Goal: Information Seeking & Learning: Learn about a topic

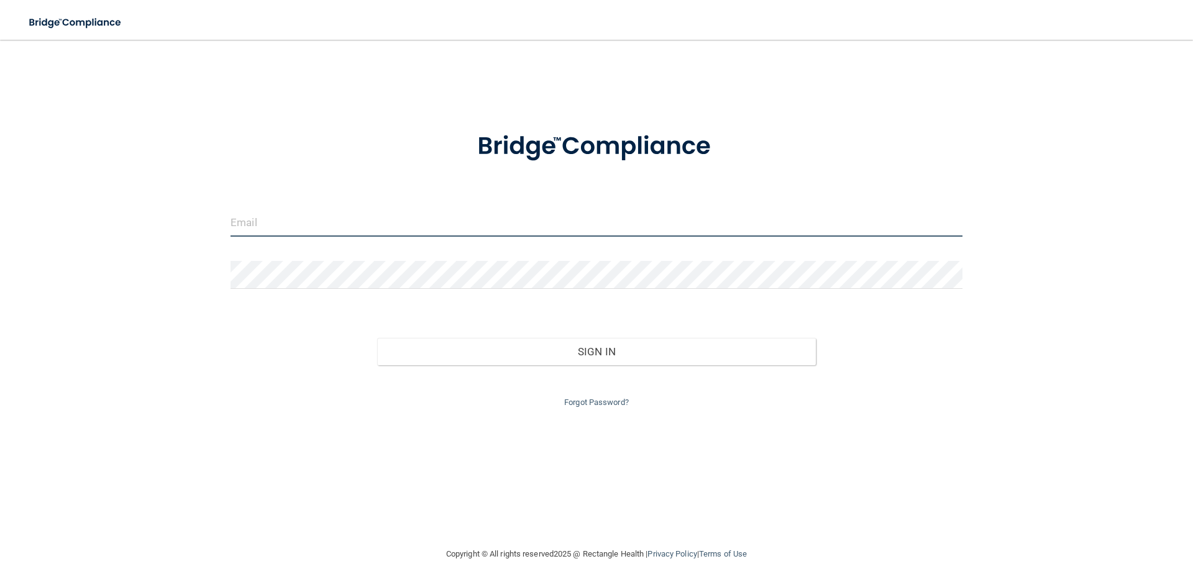
click at [273, 223] on input "email" at bounding box center [597, 223] width 732 height 28
type input "[EMAIL_ADDRESS][DOMAIN_NAME]"
click at [603, 398] on link "Forgot Password?" at bounding box center [596, 402] width 65 height 9
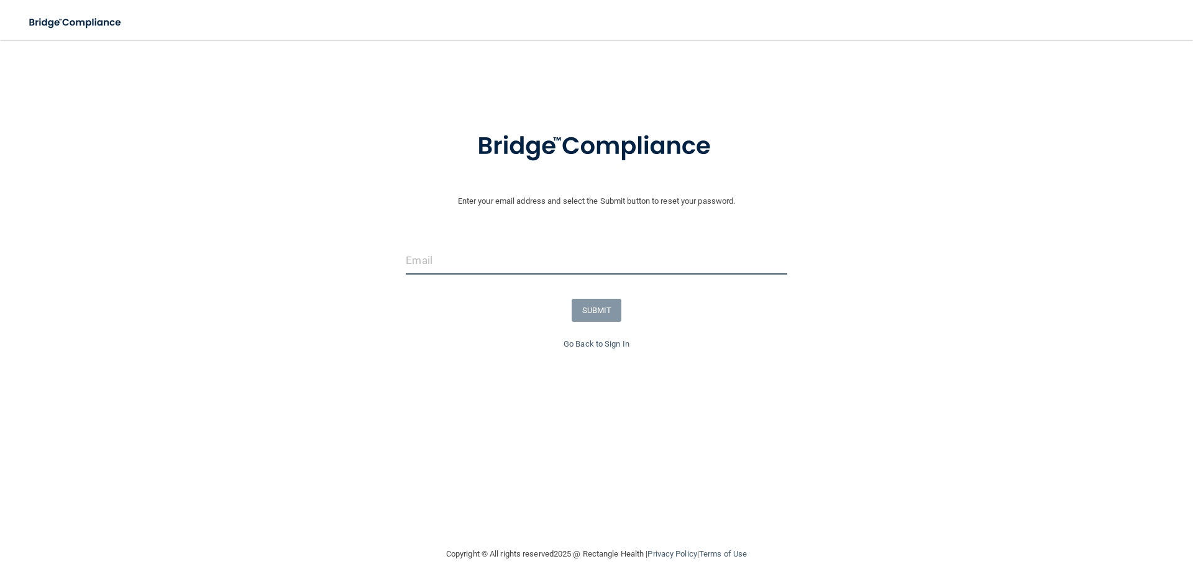
click at [475, 262] on input "email" at bounding box center [596, 261] width 381 height 28
type input "[EMAIL_ADDRESS][DOMAIN_NAME]"
click at [595, 307] on button "SUBMIT" at bounding box center [597, 310] width 50 height 23
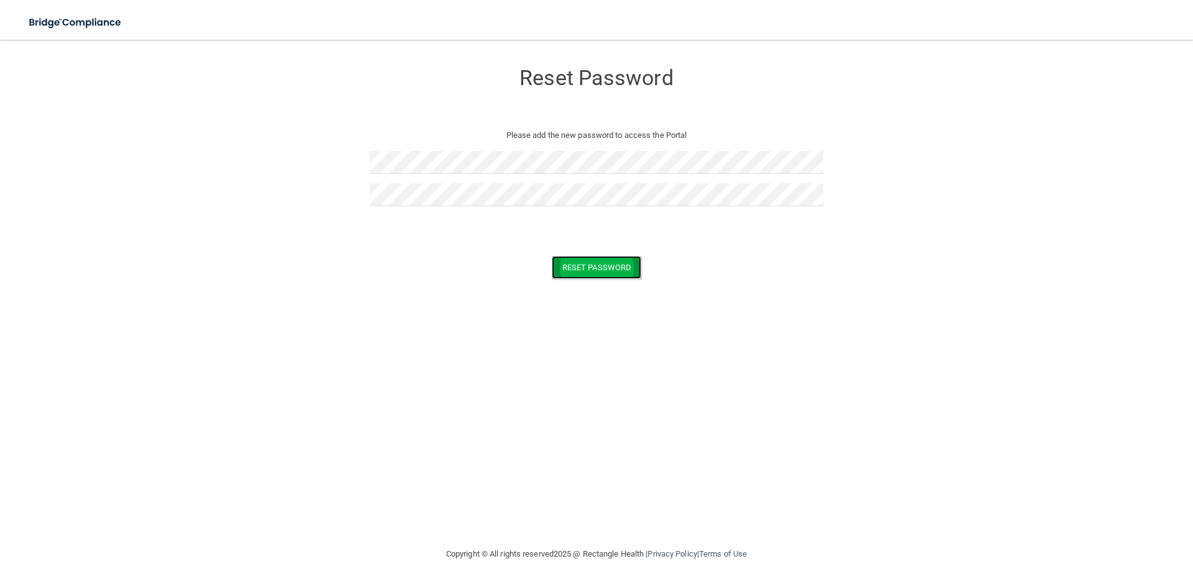
click at [584, 269] on button "Reset Password" at bounding box center [596, 267] width 89 height 23
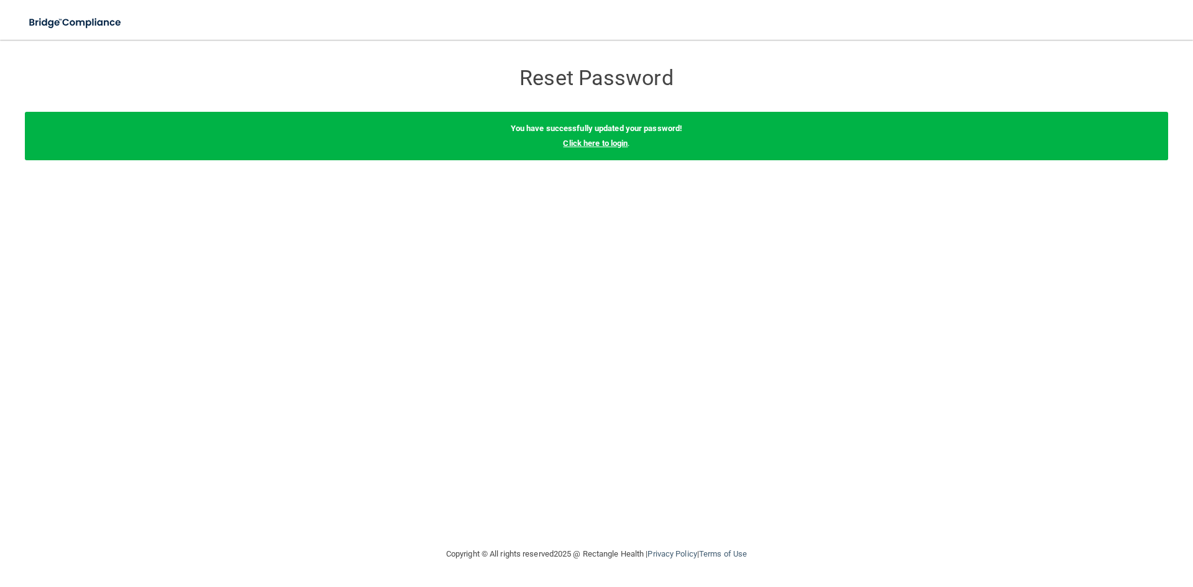
click at [603, 147] on link "Click here to login" at bounding box center [595, 143] width 65 height 9
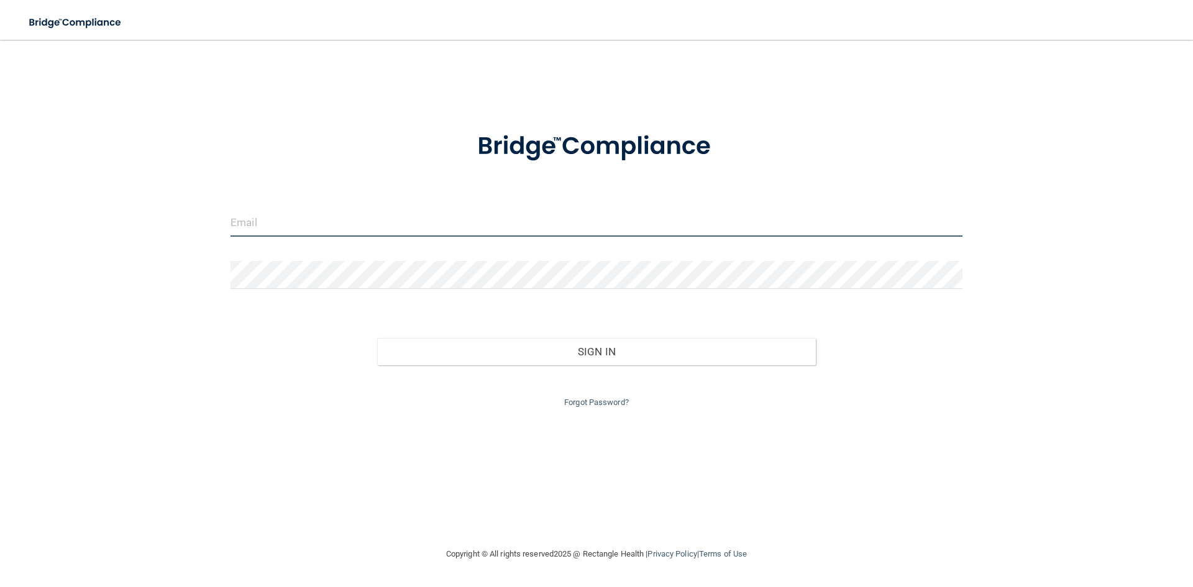
type input "[EMAIL_ADDRESS][DOMAIN_NAME]"
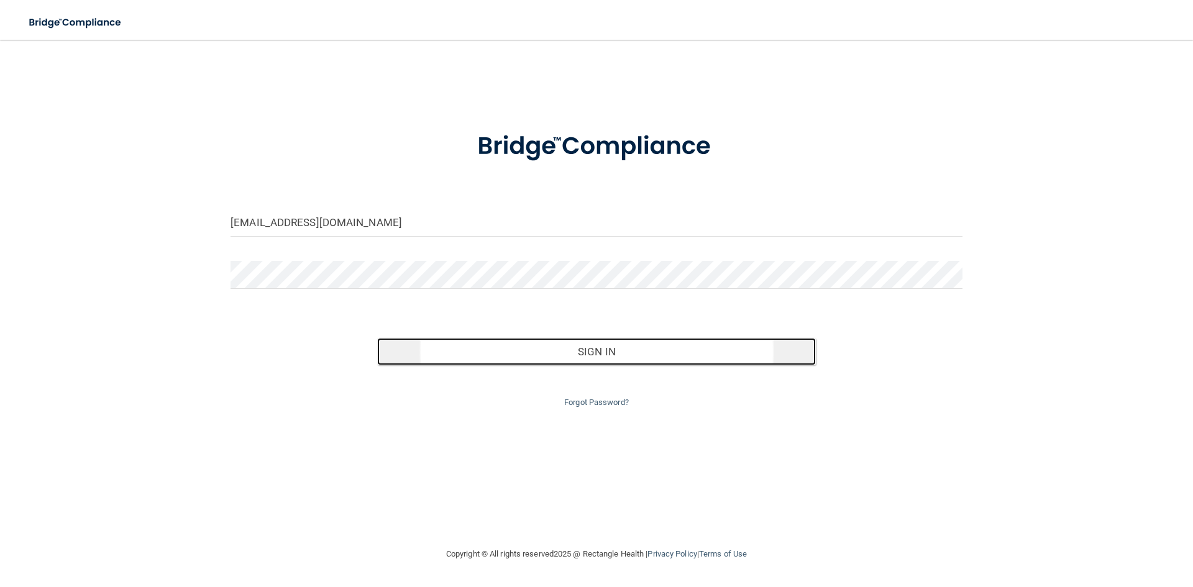
click at [606, 349] on button "Sign In" at bounding box center [596, 351] width 439 height 27
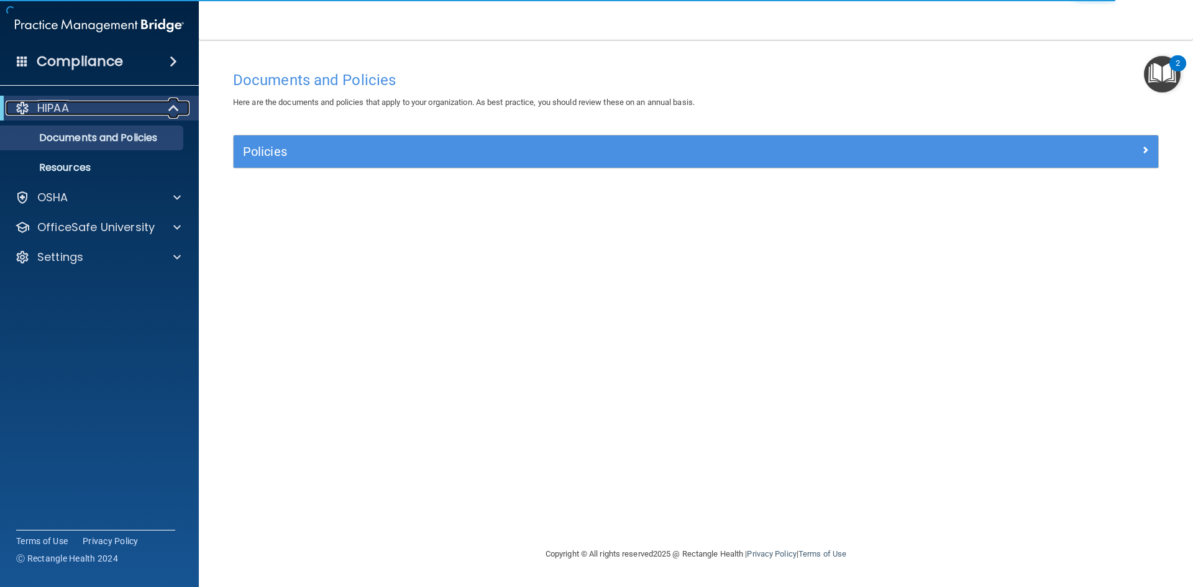
click at [174, 111] on span at bounding box center [175, 108] width 11 height 15
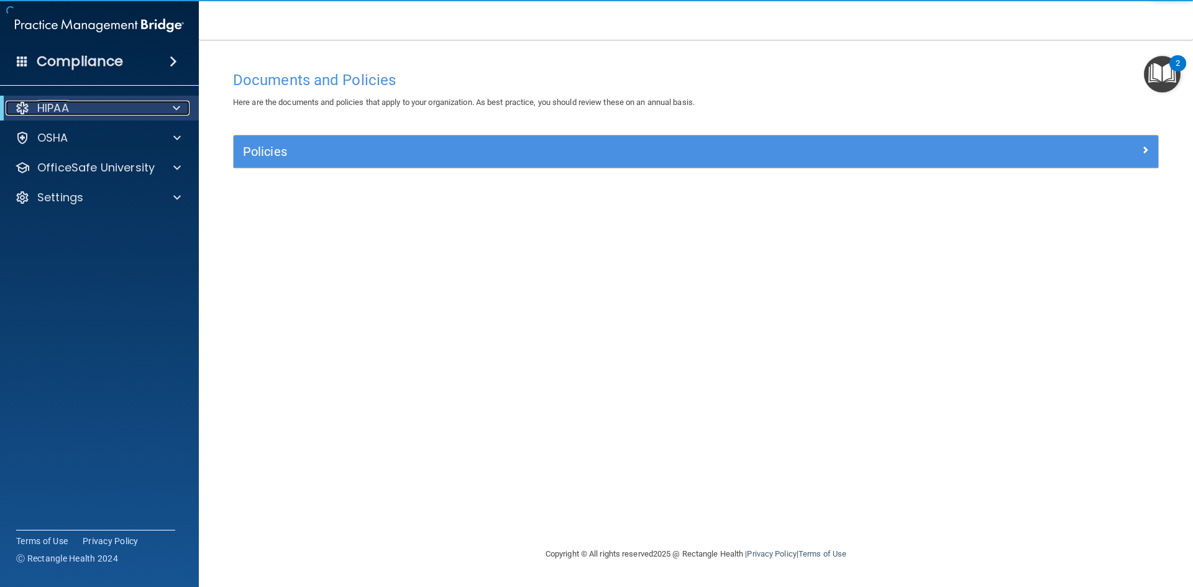
click at [173, 111] on span at bounding box center [176, 108] width 7 height 15
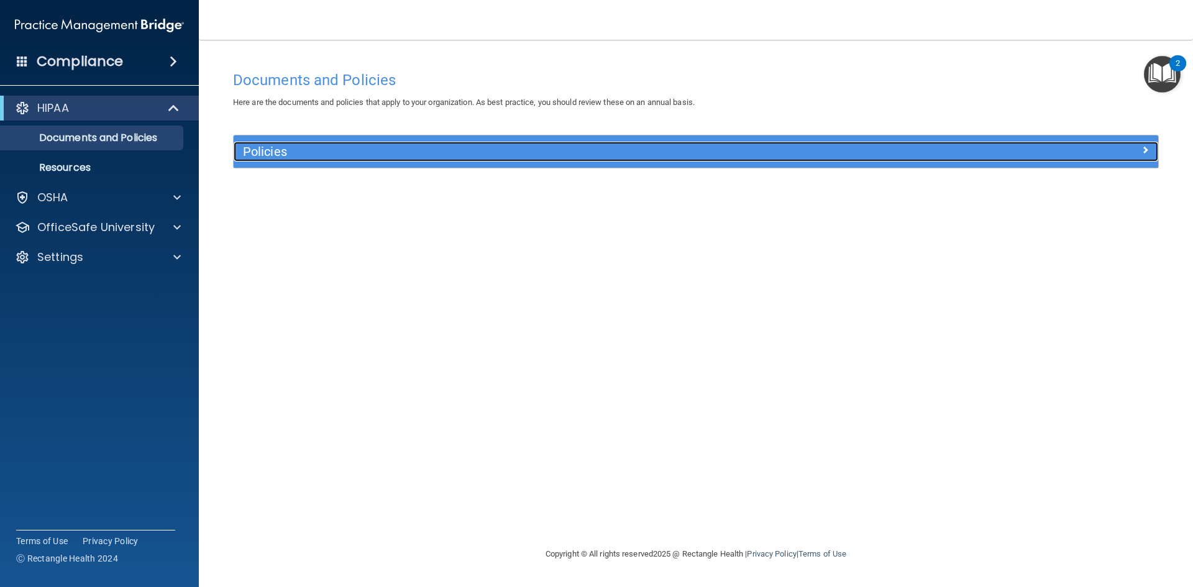
click at [501, 156] on h5 "Policies" at bounding box center [580, 152] width 675 height 14
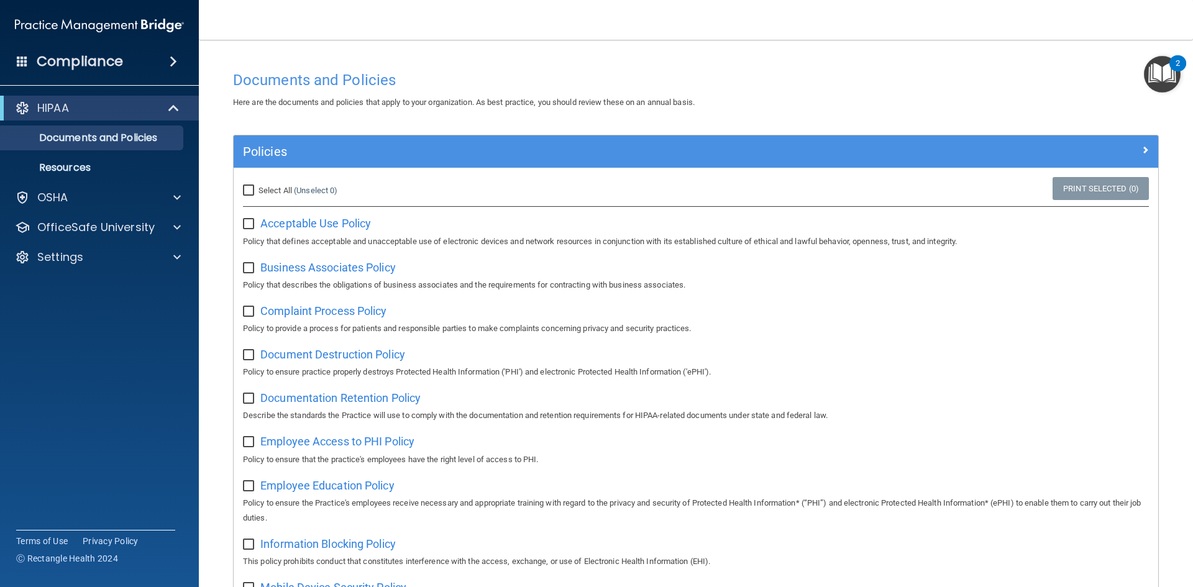
click at [257, 190] on input "Select All (Unselect 0) Unselect All" at bounding box center [250, 191] width 14 height 10
checkbox input "true"
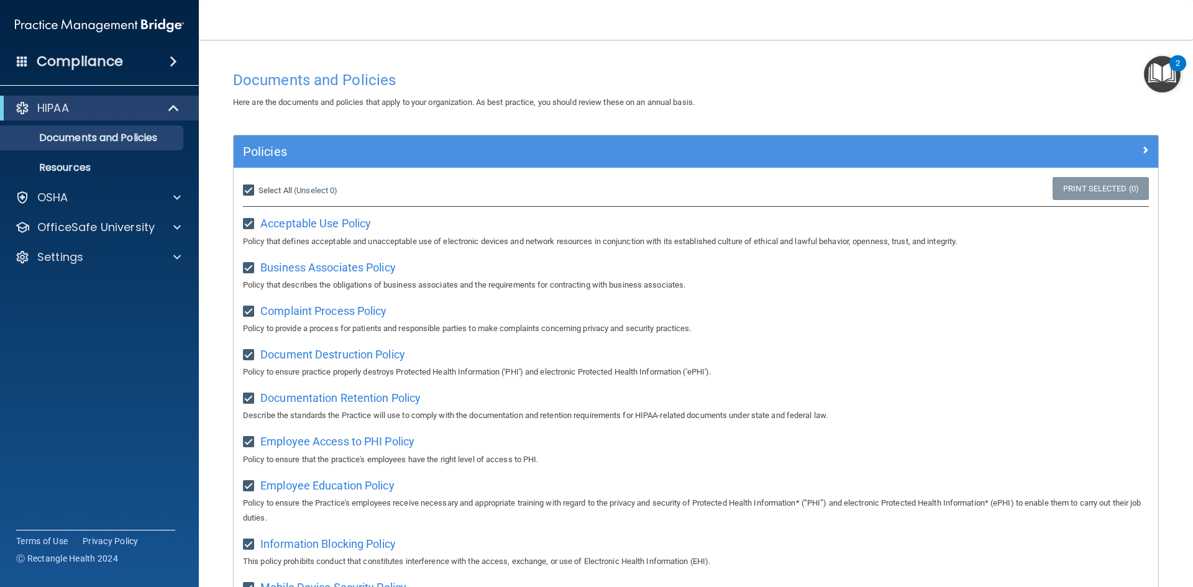
checkbox input "true"
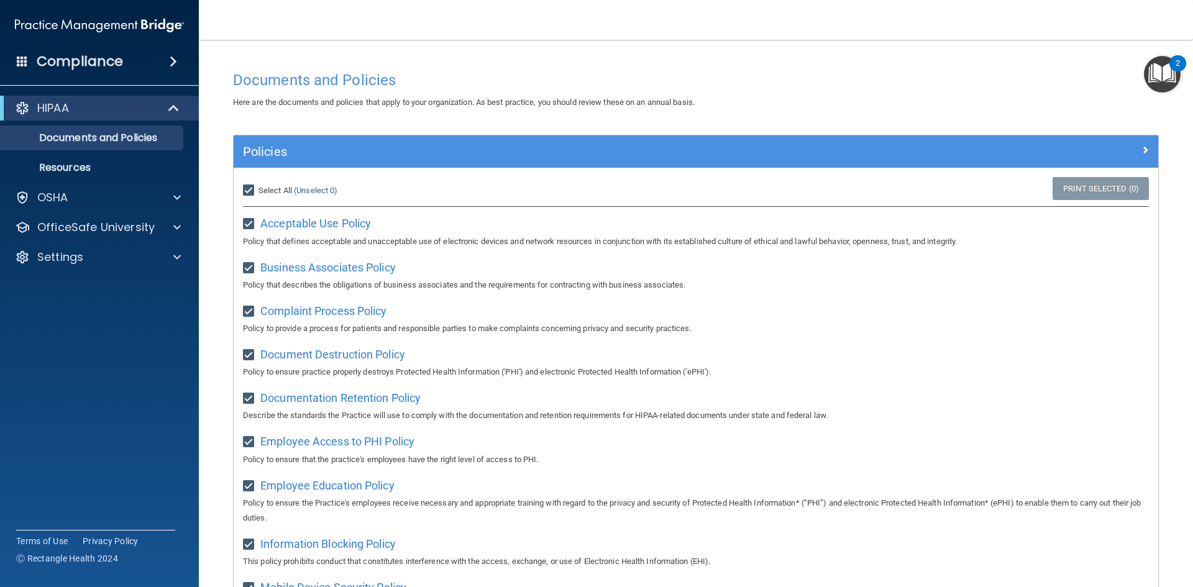
checkbox input "true"
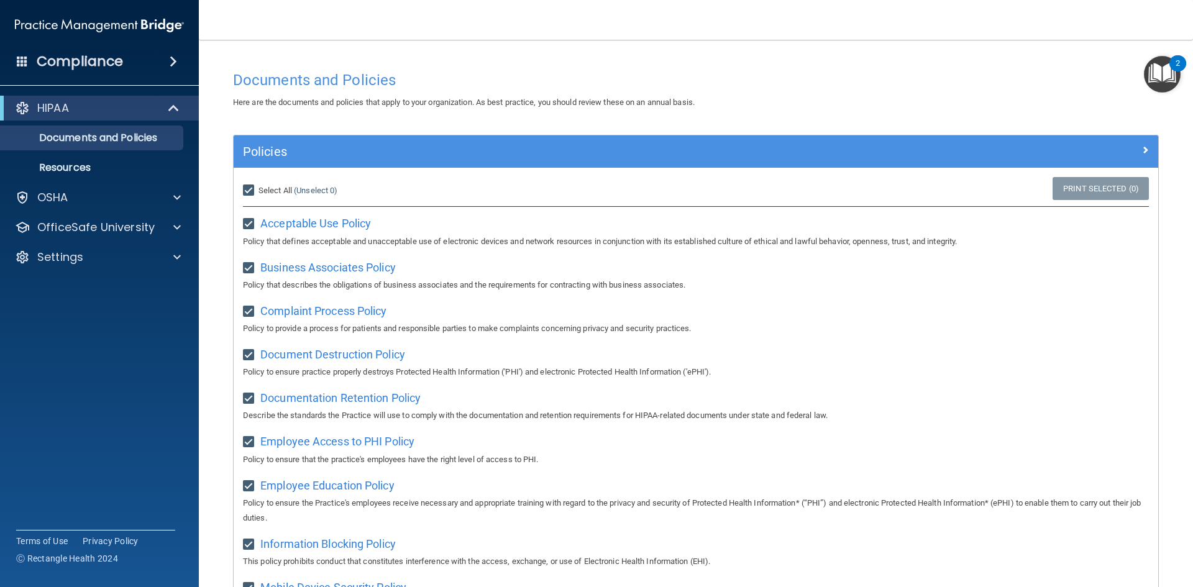
checkbox input "true"
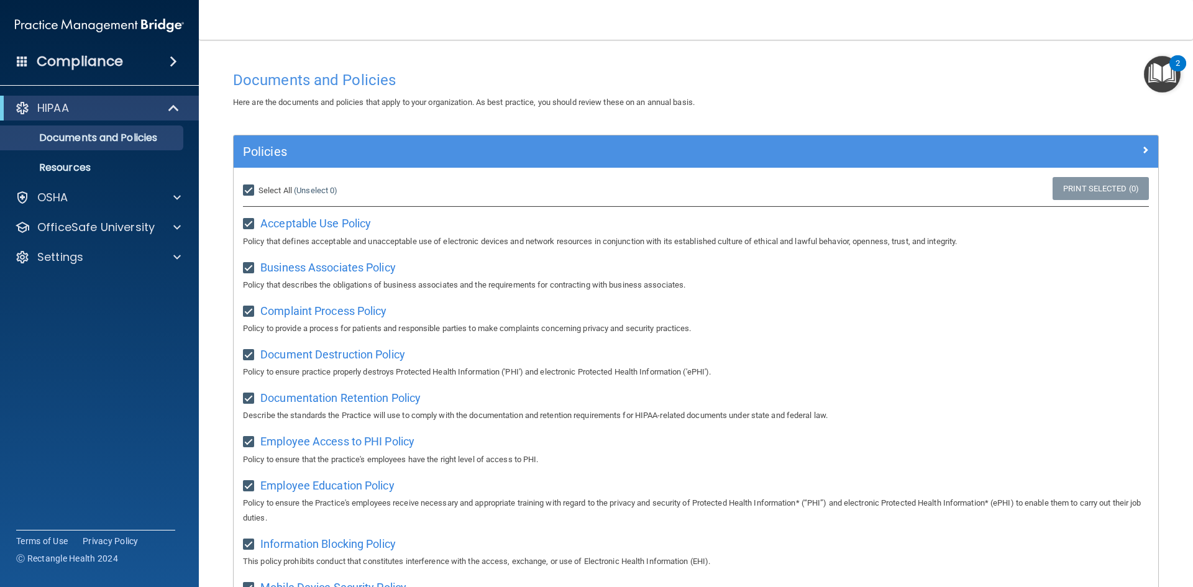
checkbox input "true"
click at [1158, 76] on img "Open Resource Center, 2 new notifications" at bounding box center [1162, 74] width 37 height 37
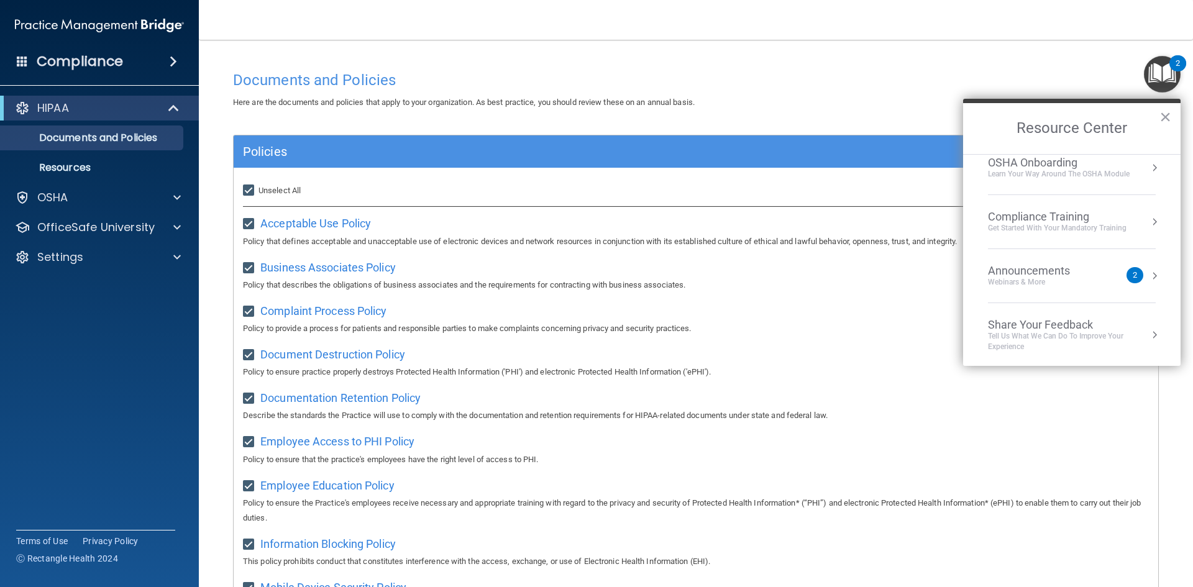
scroll to position [70, 0]
click at [1106, 218] on div "Compliance Training" at bounding box center [1057, 215] width 139 height 14
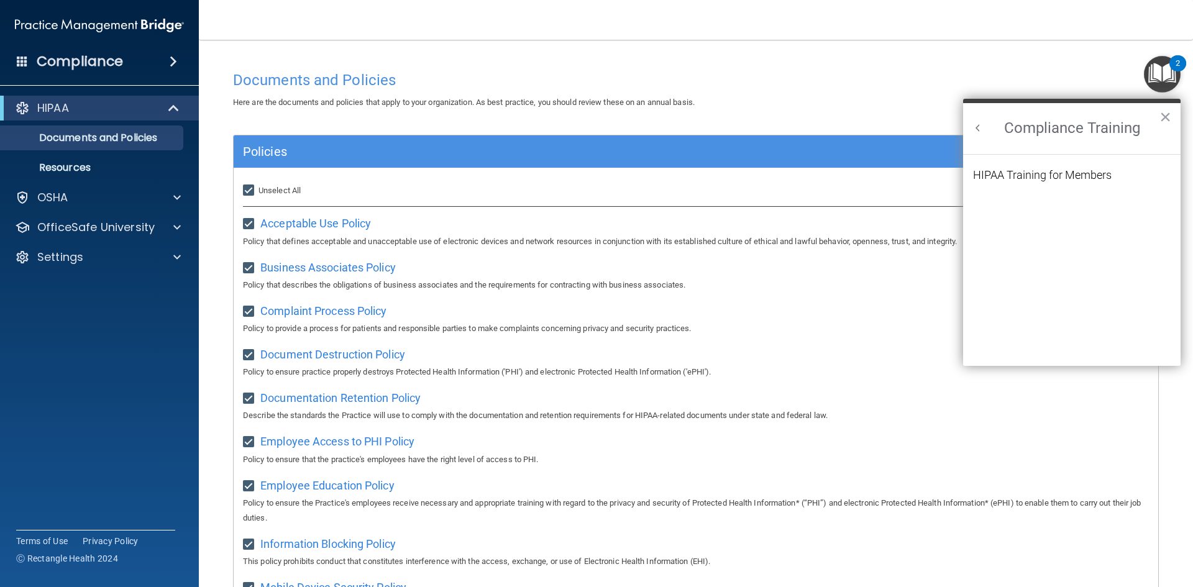
scroll to position [0, 0]
click at [978, 130] on button "Back to Resource Center Home" at bounding box center [978, 128] width 12 height 12
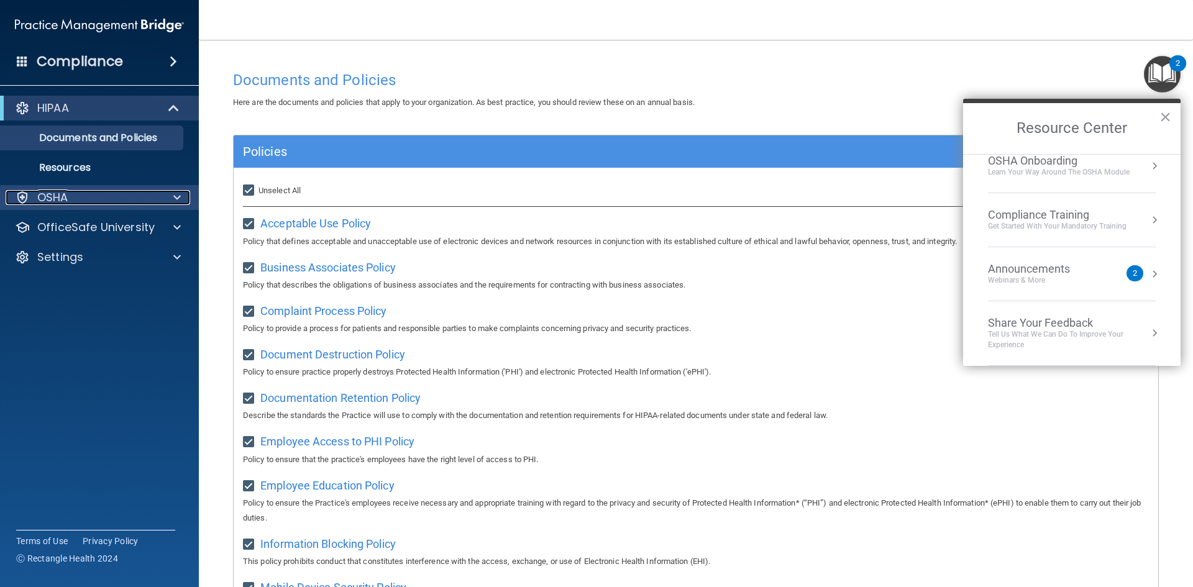
click at [175, 197] on span at bounding box center [176, 197] width 7 height 15
click at [177, 194] on span at bounding box center [176, 197] width 7 height 15
click at [172, 62] on span at bounding box center [173, 61] width 7 height 15
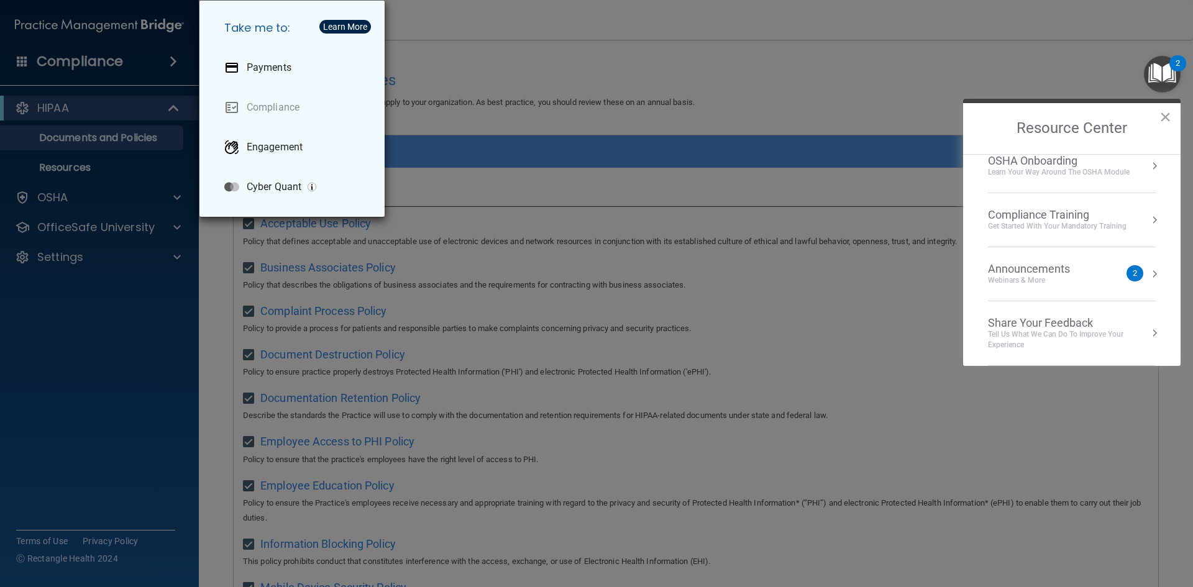
click at [170, 58] on div "Take me to: Payments Compliance Engagement Cyber Quant" at bounding box center [596, 293] width 1193 height 587
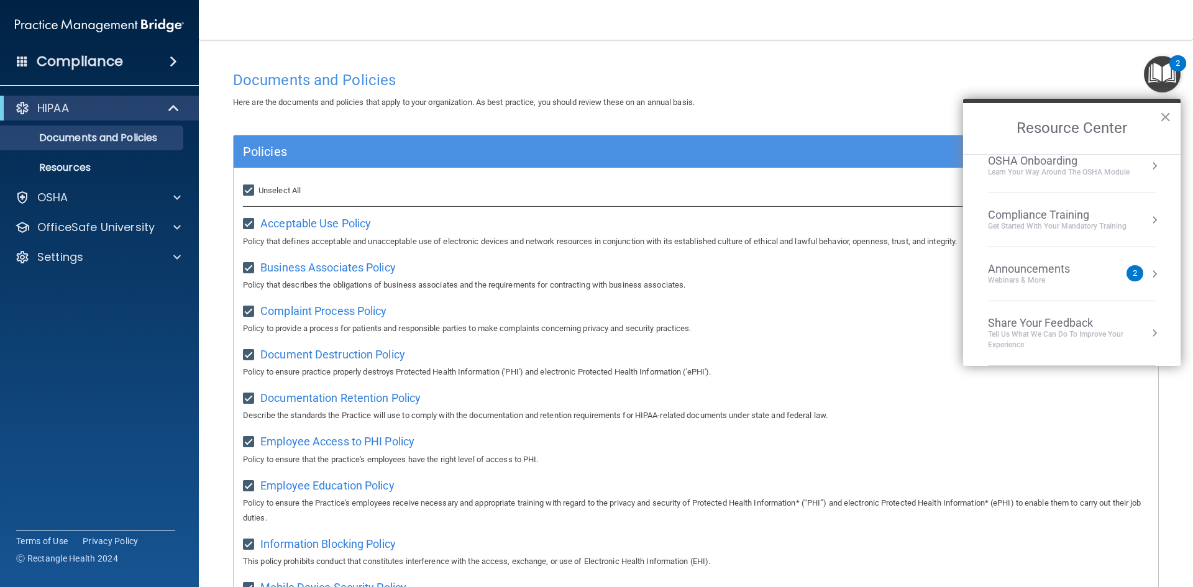
click at [1043, 268] on div "Announcements" at bounding box center [1041, 269] width 107 height 14
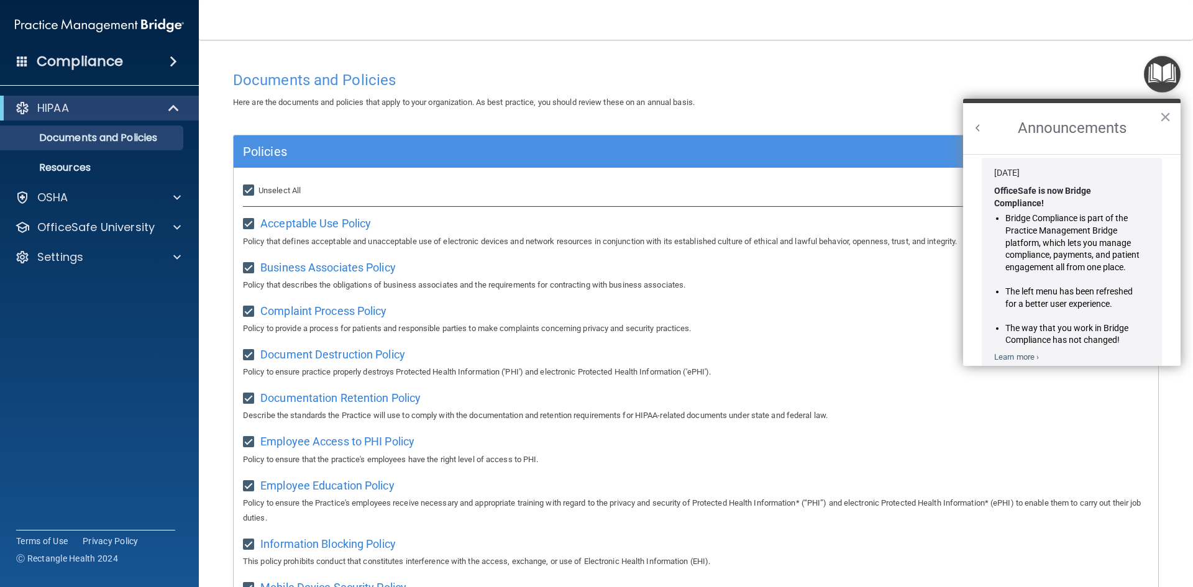
scroll to position [0, 0]
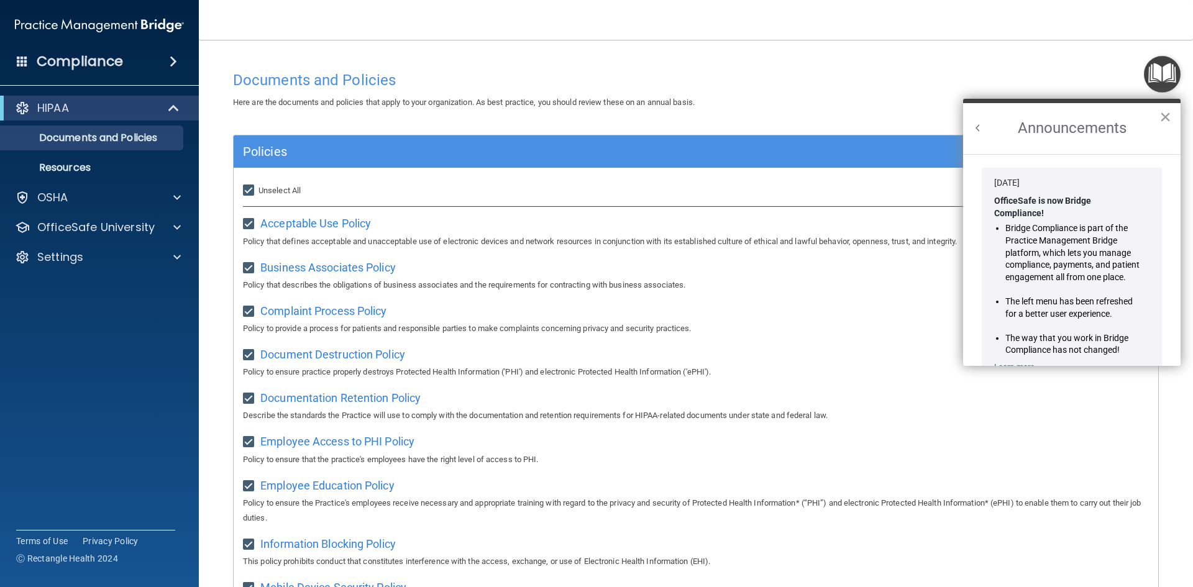
click at [1166, 119] on button "×" at bounding box center [1165, 117] width 12 height 20
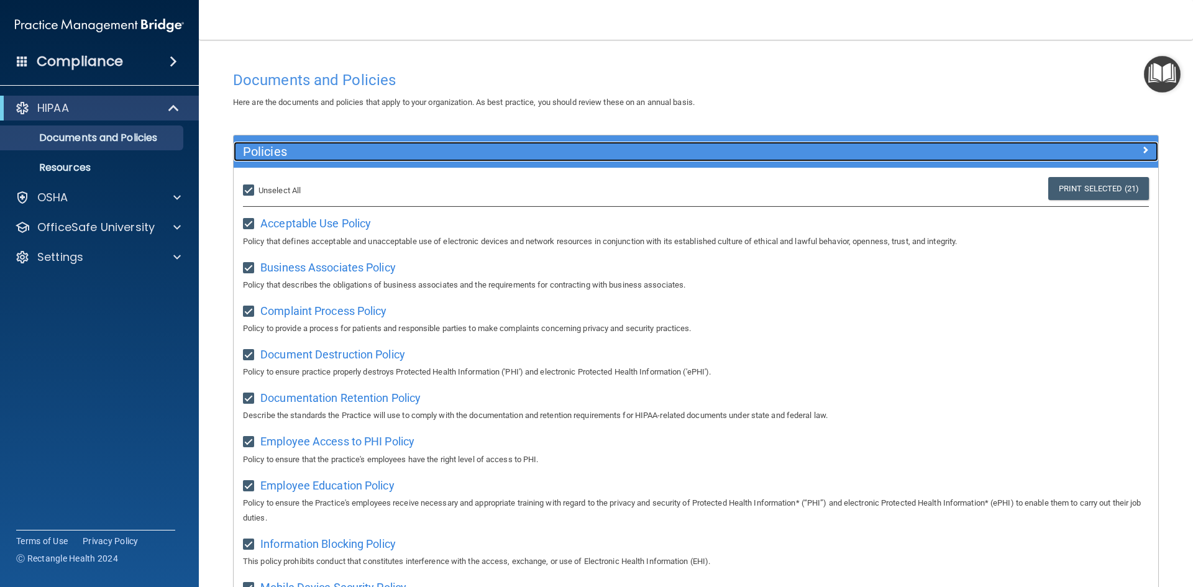
click at [1141, 148] on span at bounding box center [1144, 149] width 7 height 15
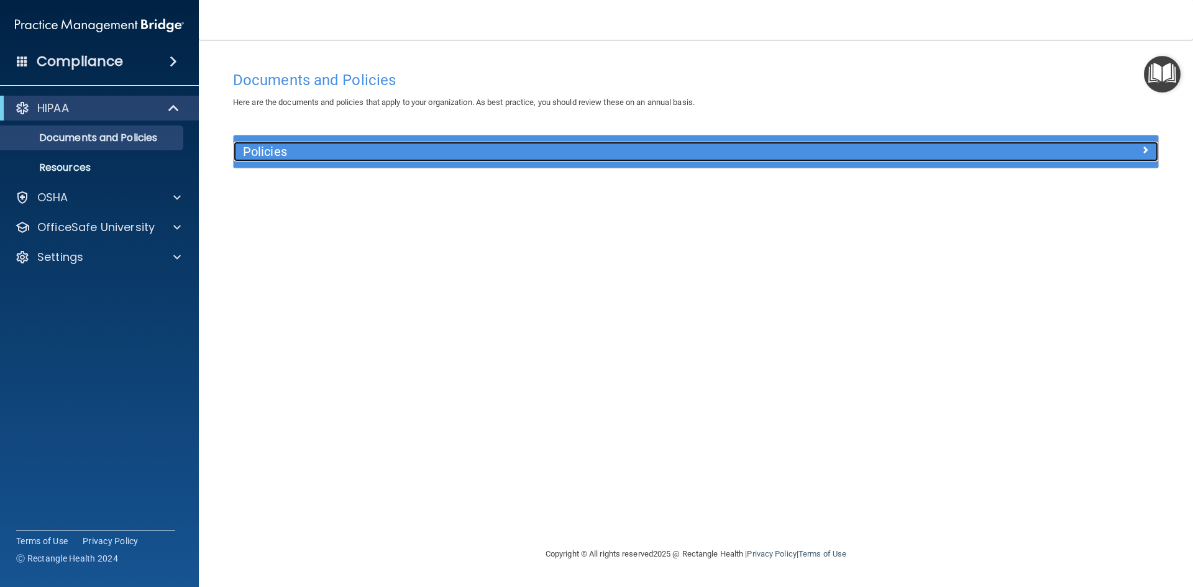
click at [1145, 150] on span at bounding box center [1144, 149] width 7 height 15
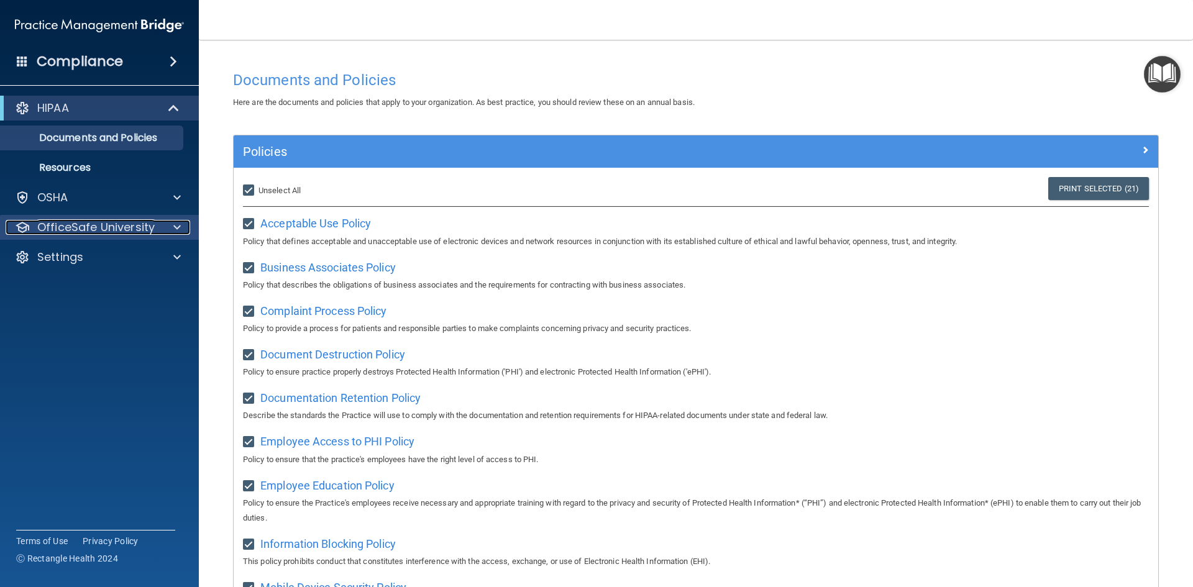
click at [173, 223] on span at bounding box center [176, 227] width 7 height 15
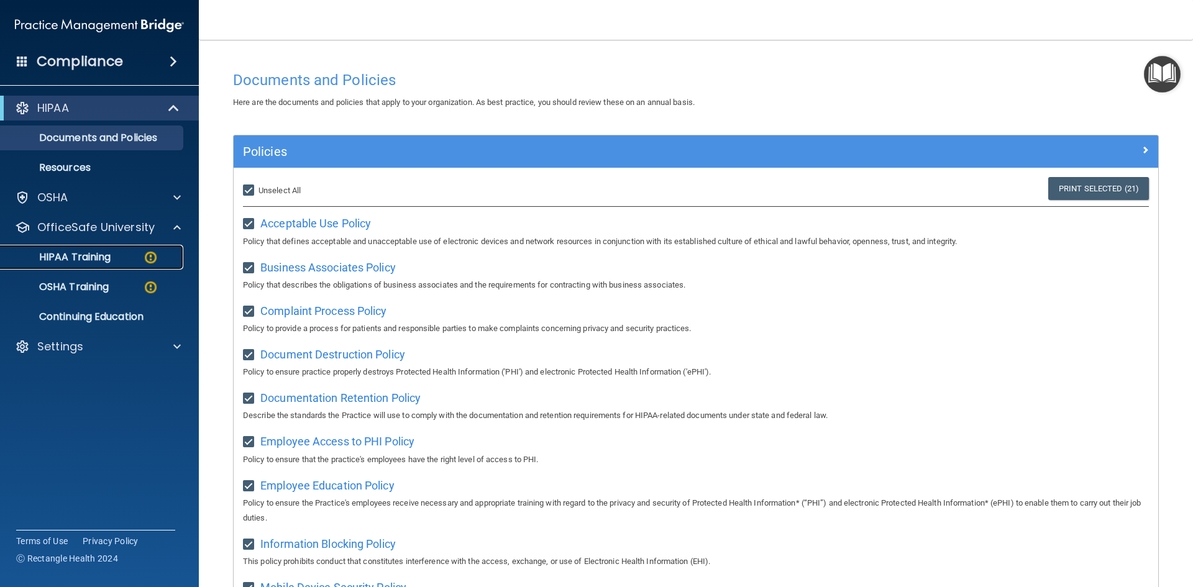
click at [114, 258] on div "HIPAA Training" at bounding box center [93, 257] width 170 height 12
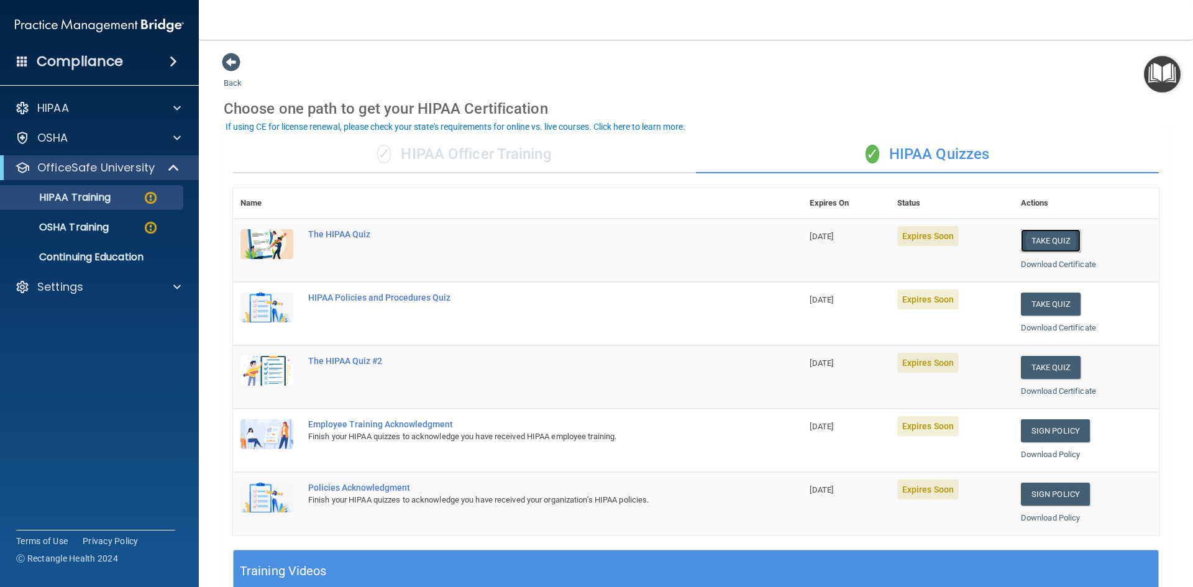
click at [1049, 245] on button "Take Quiz" at bounding box center [1051, 240] width 60 height 23
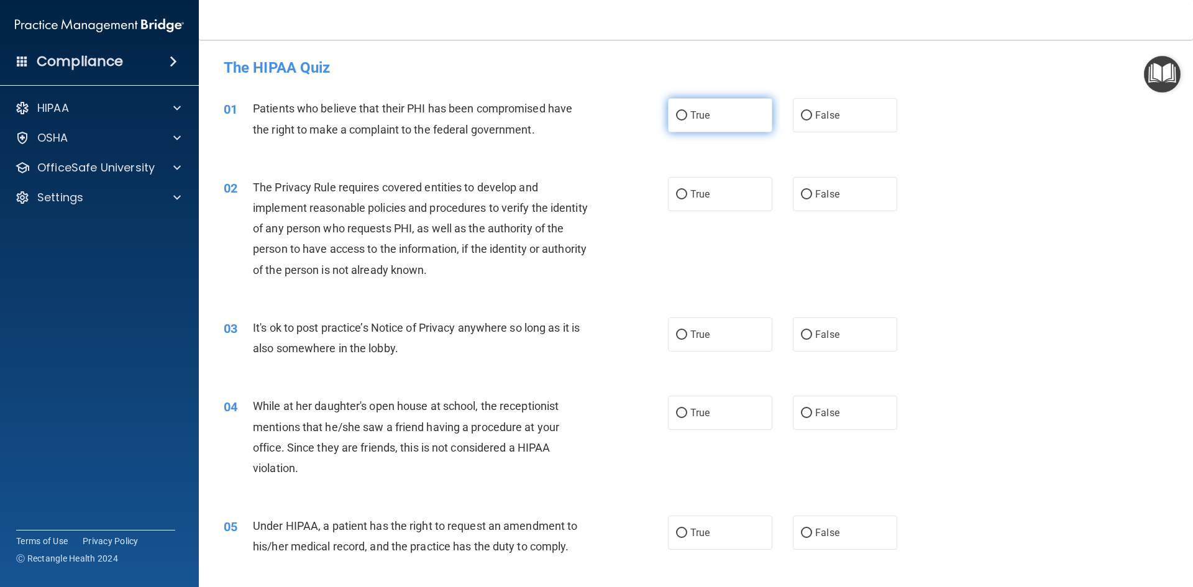
click at [681, 118] on input "True" at bounding box center [681, 115] width 11 height 9
radio input "true"
click at [676, 195] on input "True" at bounding box center [681, 194] width 11 height 9
radio input "true"
click at [702, 333] on span "True" at bounding box center [699, 335] width 19 height 12
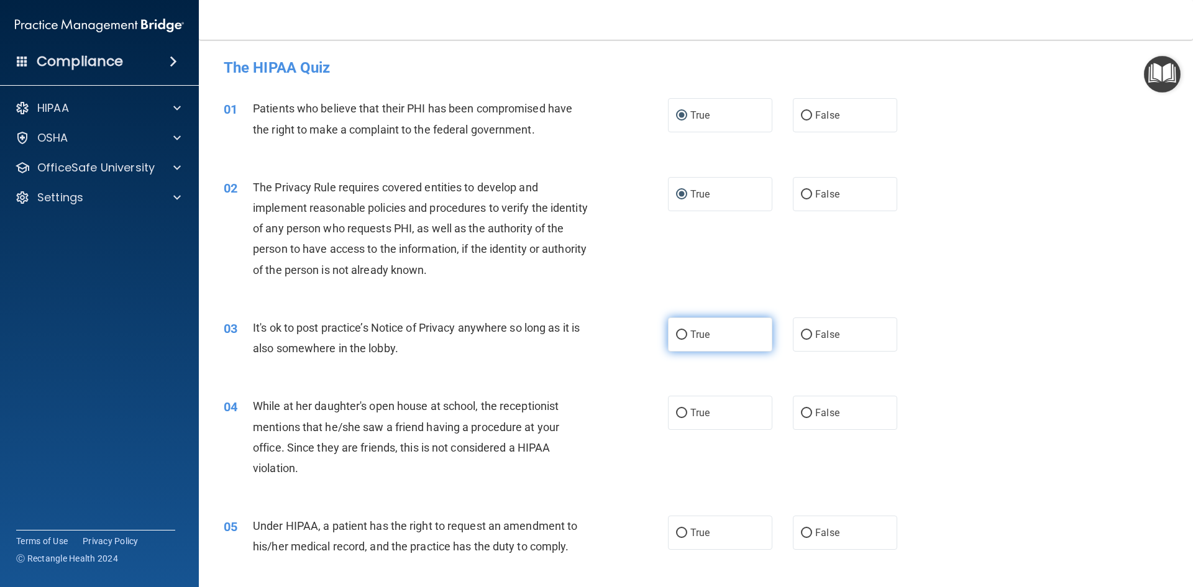
click at [687, 333] on input "True" at bounding box center [681, 335] width 11 height 9
radio input "true"
click at [801, 413] on input "False" at bounding box center [806, 413] width 11 height 9
radio input "true"
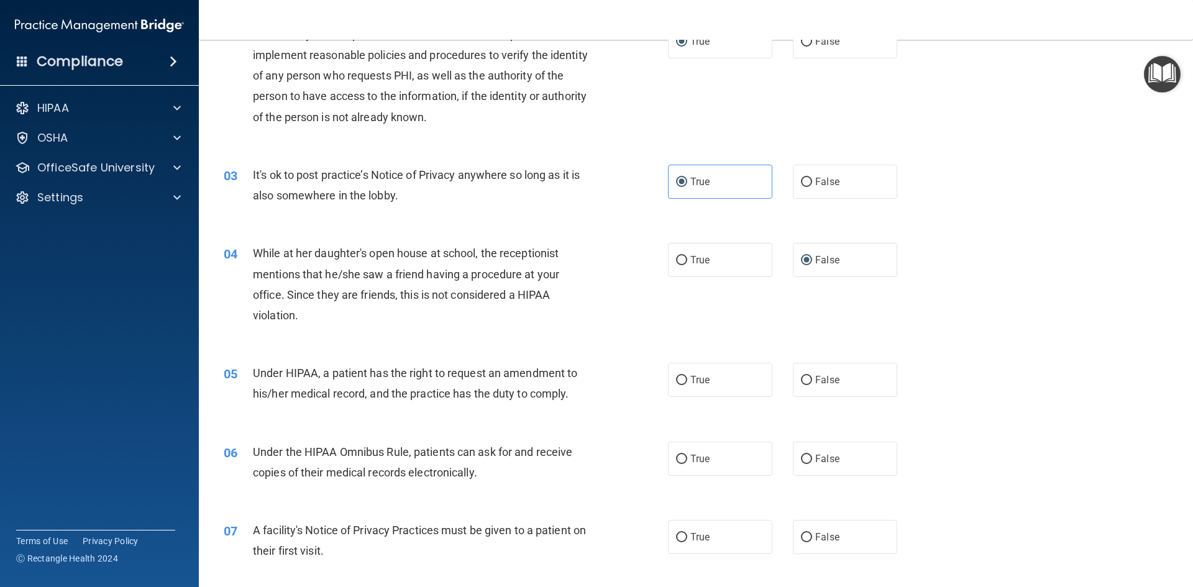
scroll to position [186, 0]
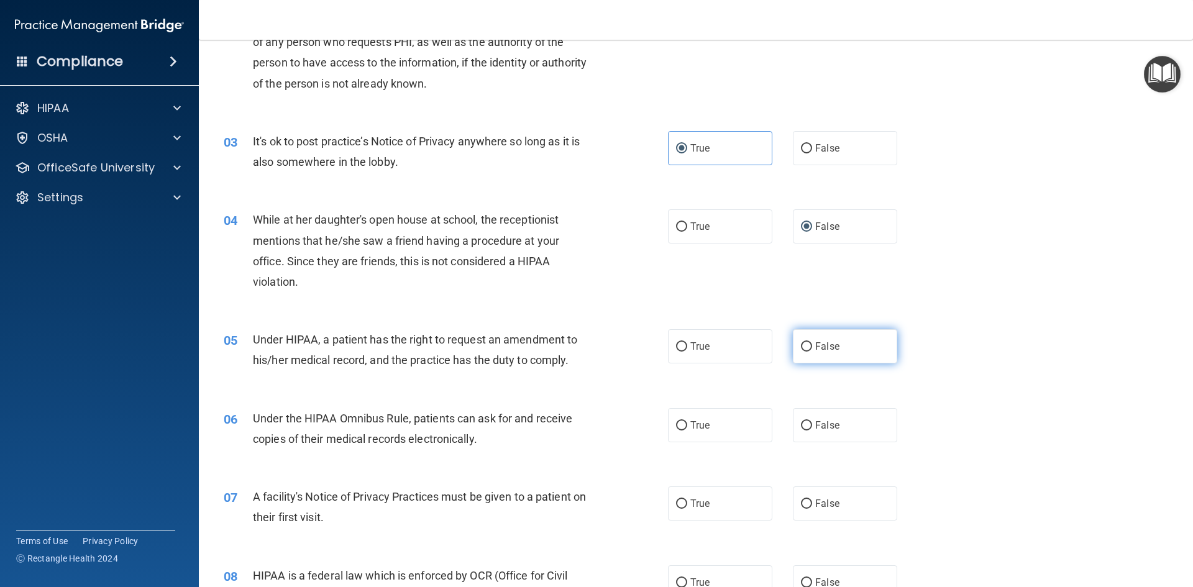
click at [834, 356] on label "False" at bounding box center [845, 346] width 104 height 34
click at [812, 352] on input "False" at bounding box center [806, 346] width 11 height 9
radio input "true"
click at [678, 412] on label "True" at bounding box center [720, 425] width 104 height 34
click at [678, 421] on input "True" at bounding box center [681, 425] width 11 height 9
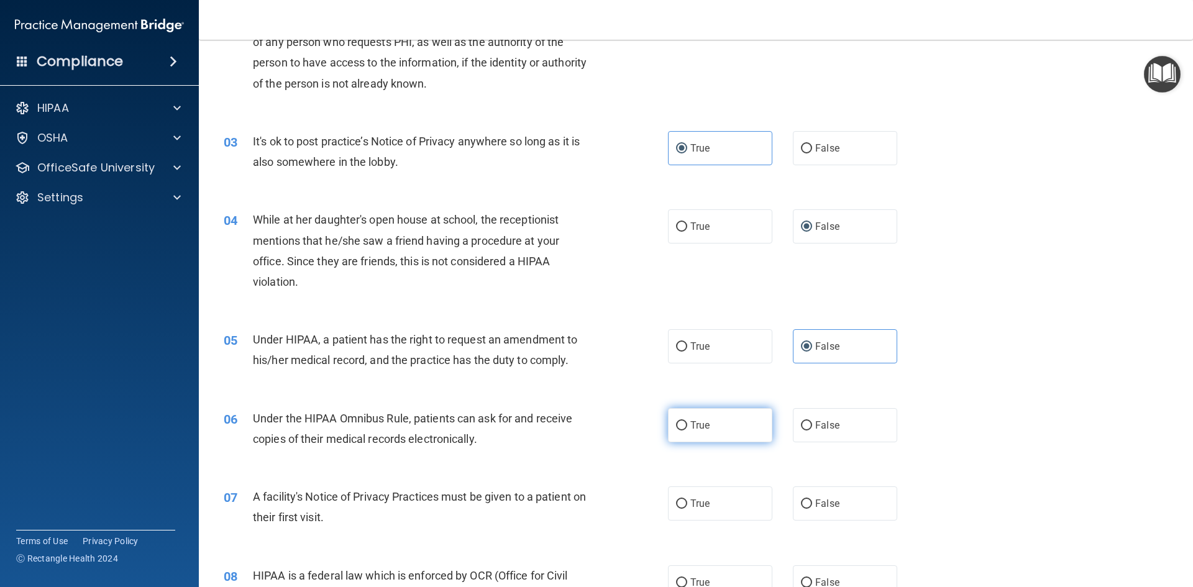
radio input "true"
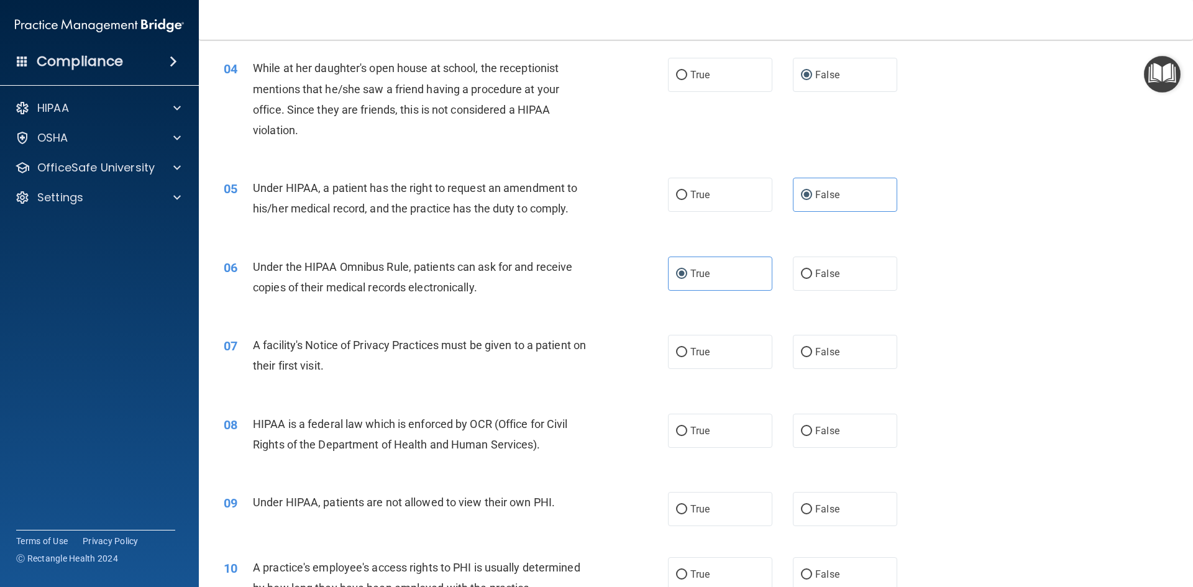
scroll to position [373, 0]
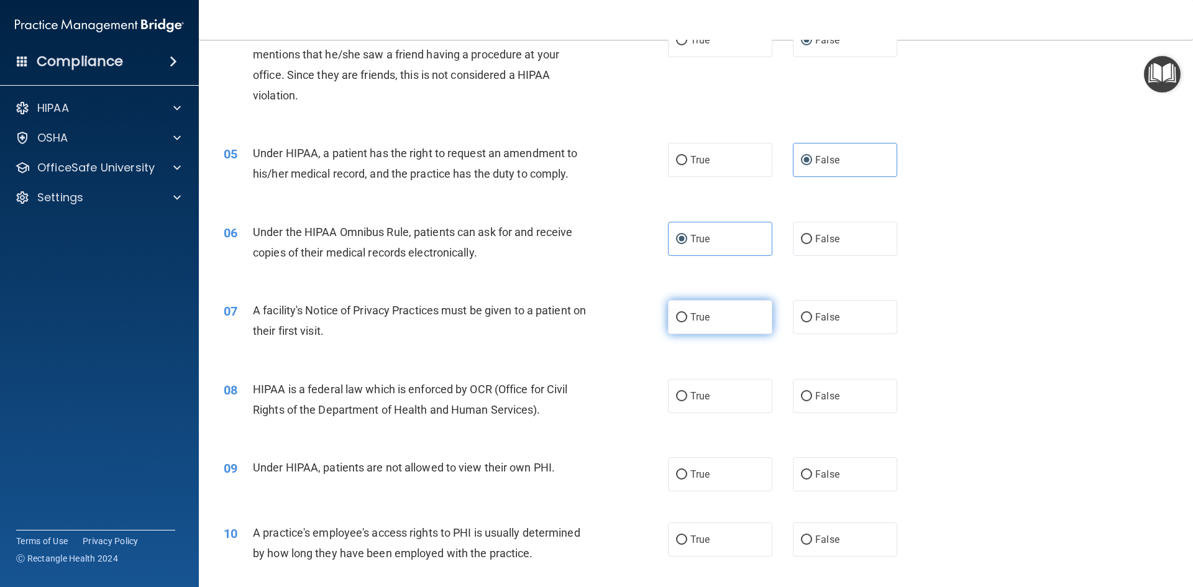
click at [728, 313] on label "True" at bounding box center [720, 317] width 104 height 34
click at [687, 313] on input "True" at bounding box center [681, 317] width 11 height 9
radio input "true"
click at [723, 393] on label "True" at bounding box center [720, 396] width 104 height 34
click at [687, 393] on input "True" at bounding box center [681, 396] width 11 height 9
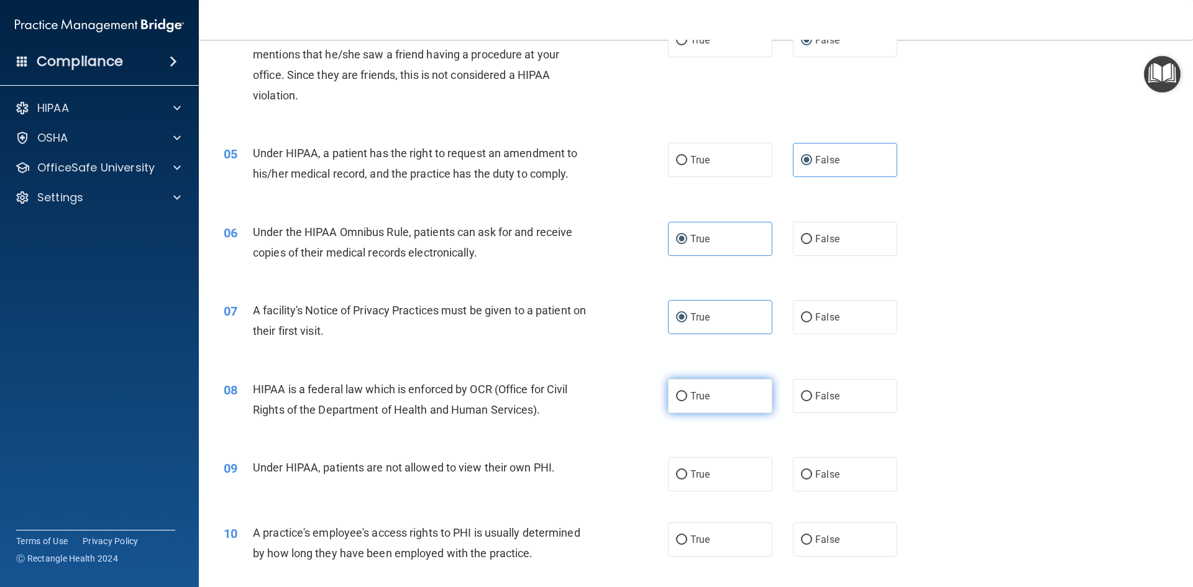
radio input "true"
click at [718, 464] on label "True" at bounding box center [720, 474] width 104 height 34
click at [687, 470] on input "True" at bounding box center [681, 474] width 11 height 9
radio input "true"
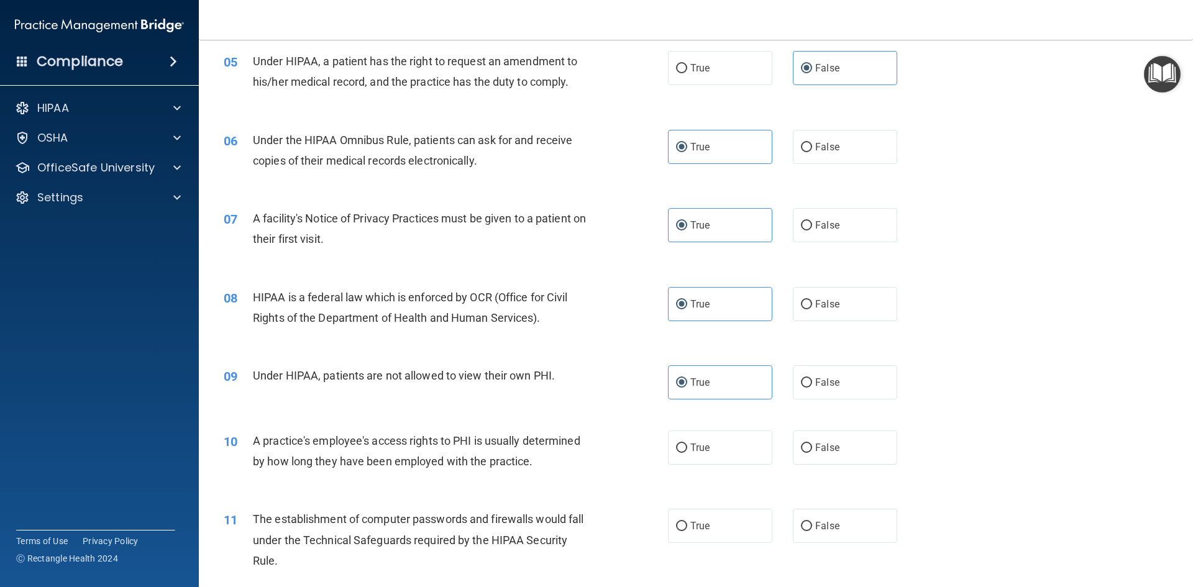
scroll to position [497, 0]
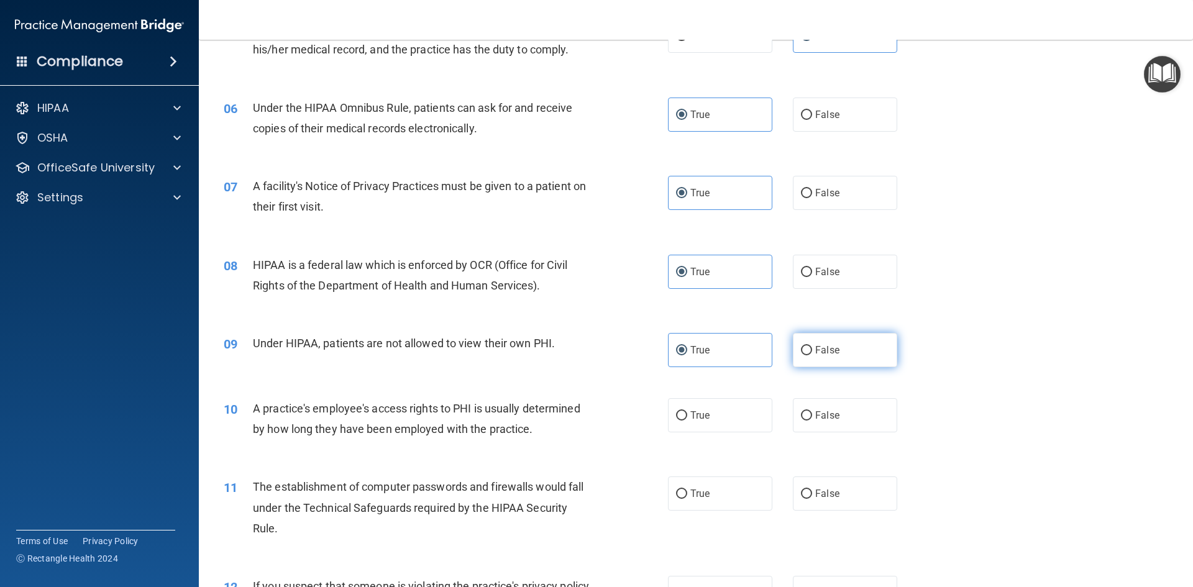
click at [808, 351] on label "False" at bounding box center [845, 350] width 104 height 34
click at [808, 351] on input "False" at bounding box center [806, 350] width 11 height 9
radio input "true"
radio input "false"
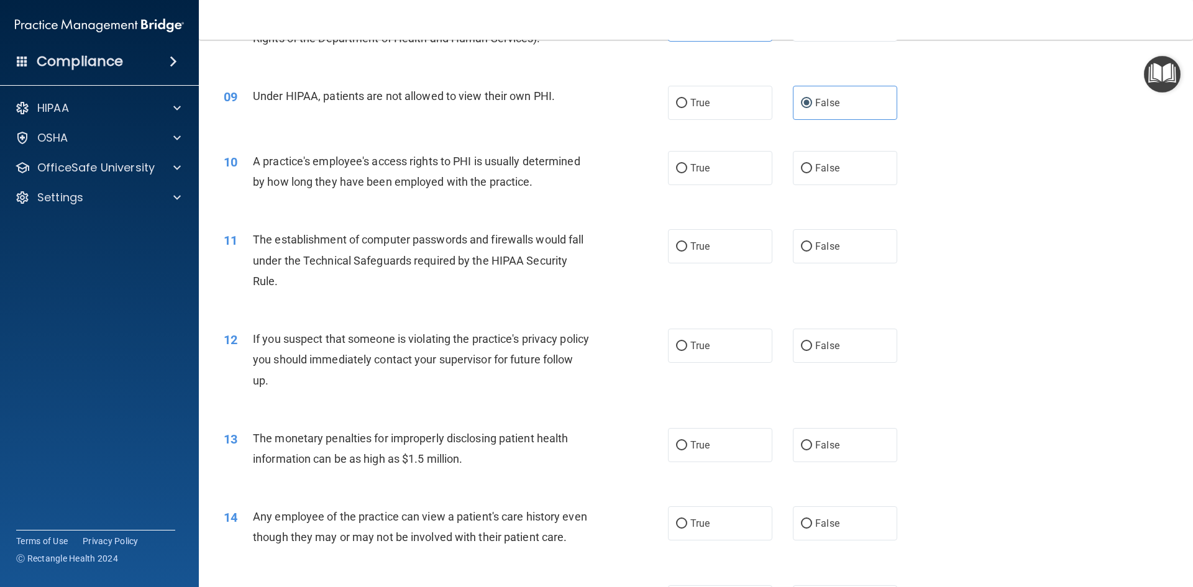
scroll to position [746, 0]
click at [801, 170] on input "False" at bounding box center [806, 167] width 11 height 9
radio input "true"
click at [680, 252] on label "True" at bounding box center [720, 245] width 104 height 34
click at [680, 250] on input "True" at bounding box center [681, 245] width 11 height 9
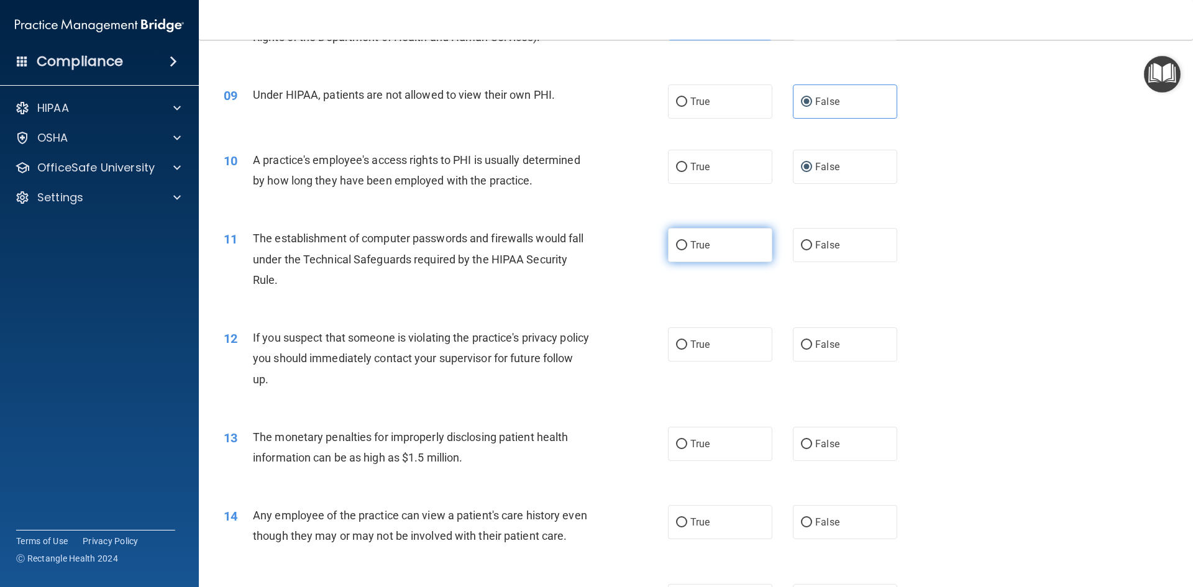
radio input "true"
click at [698, 344] on span "True" at bounding box center [699, 345] width 19 height 12
click at [687, 344] on input "True" at bounding box center [681, 345] width 11 height 9
radio input "true"
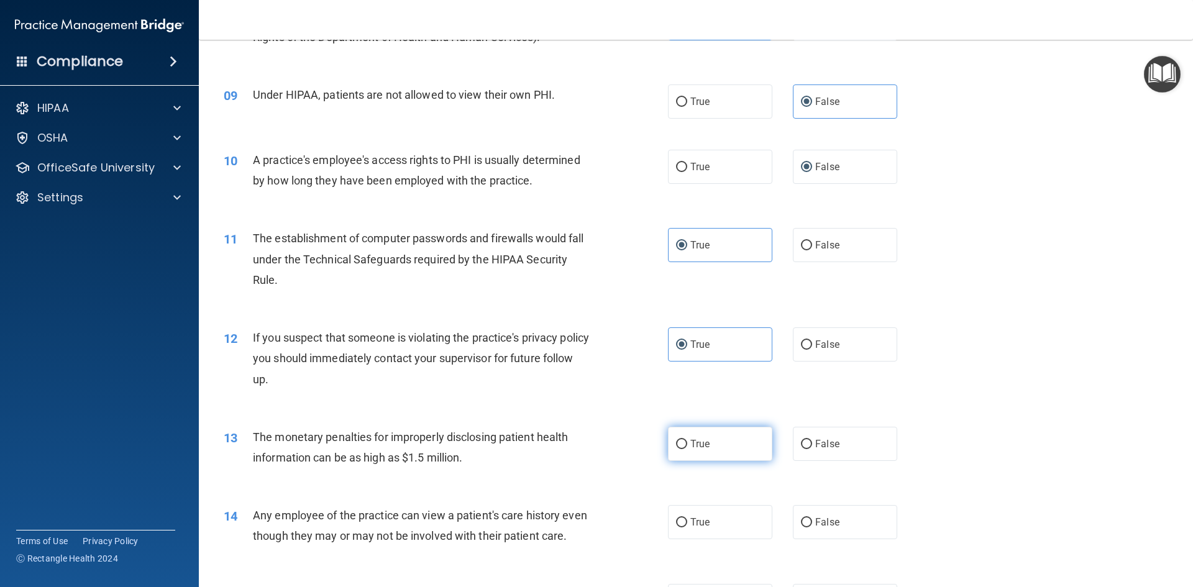
click at [675, 460] on label "True" at bounding box center [720, 444] width 104 height 34
click at [676, 449] on input "True" at bounding box center [681, 444] width 11 height 9
radio input "true"
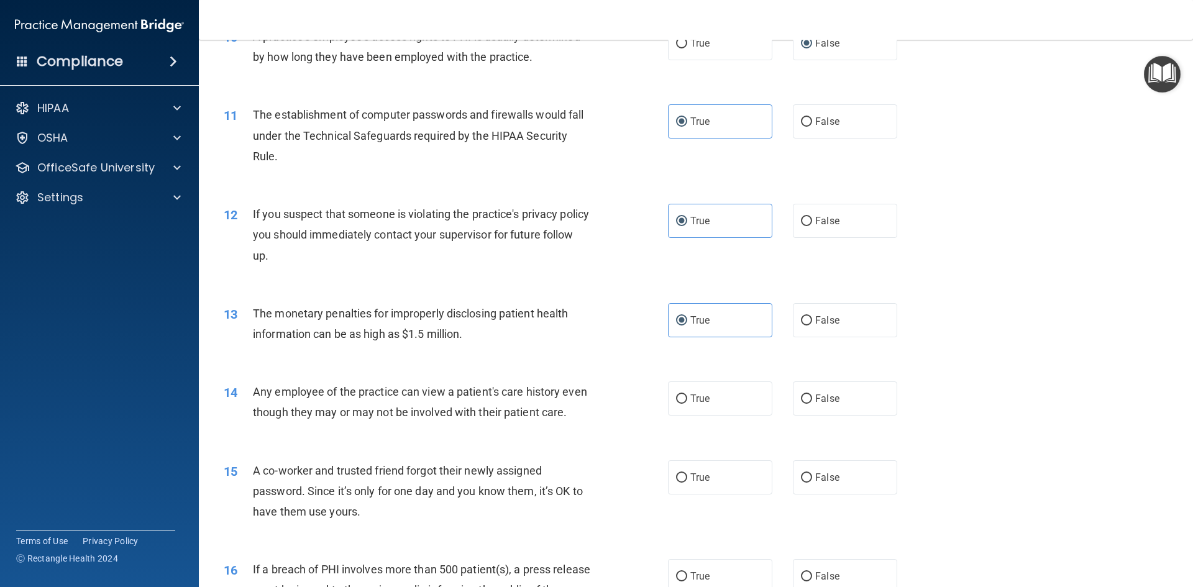
scroll to position [932, 0]
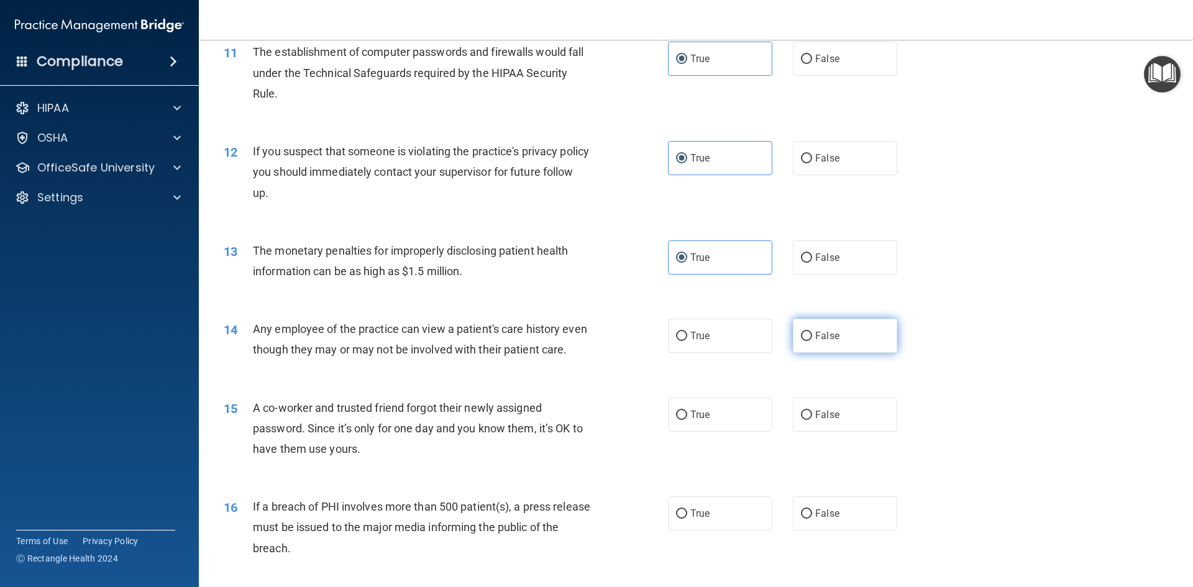
click at [809, 328] on label "False" at bounding box center [845, 336] width 104 height 34
click at [809, 332] on input "False" at bounding box center [806, 336] width 11 height 9
radio input "true"
click at [812, 432] on label "False" at bounding box center [845, 415] width 104 height 34
click at [812, 420] on input "False" at bounding box center [806, 415] width 11 height 9
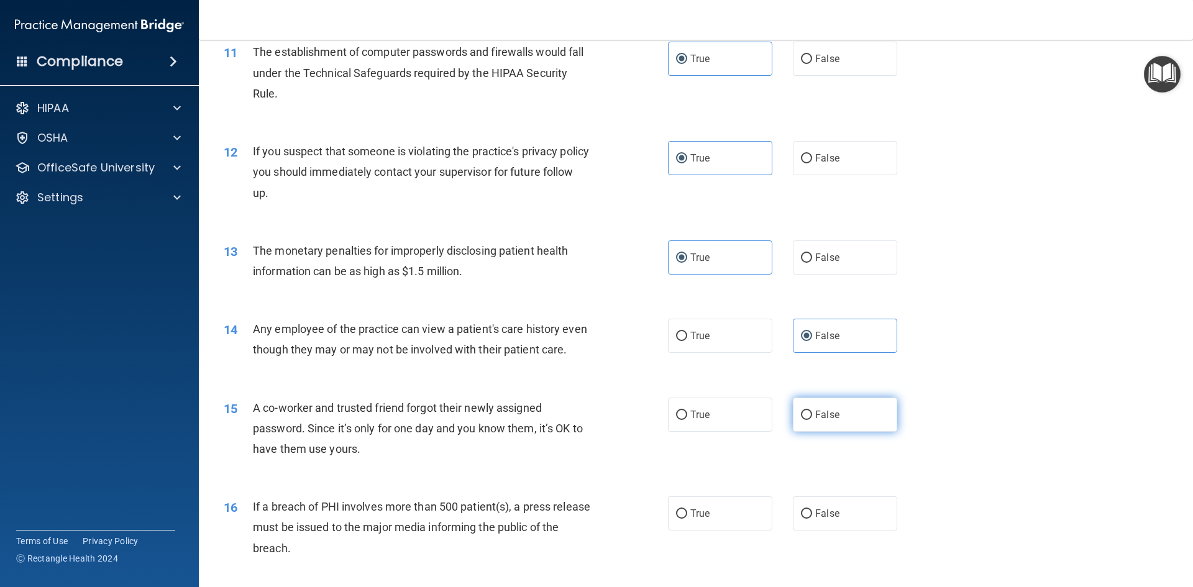
radio input "true"
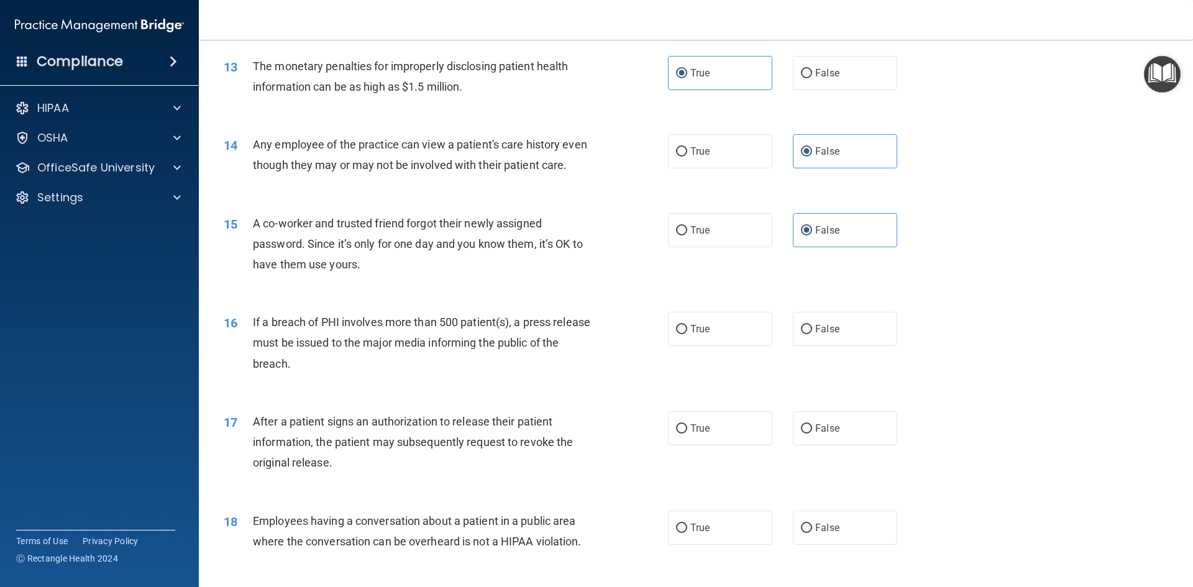
scroll to position [1118, 0]
click at [690, 333] on span "True" at bounding box center [699, 327] width 19 height 12
click at [687, 332] on input "True" at bounding box center [681, 327] width 11 height 9
radio input "true"
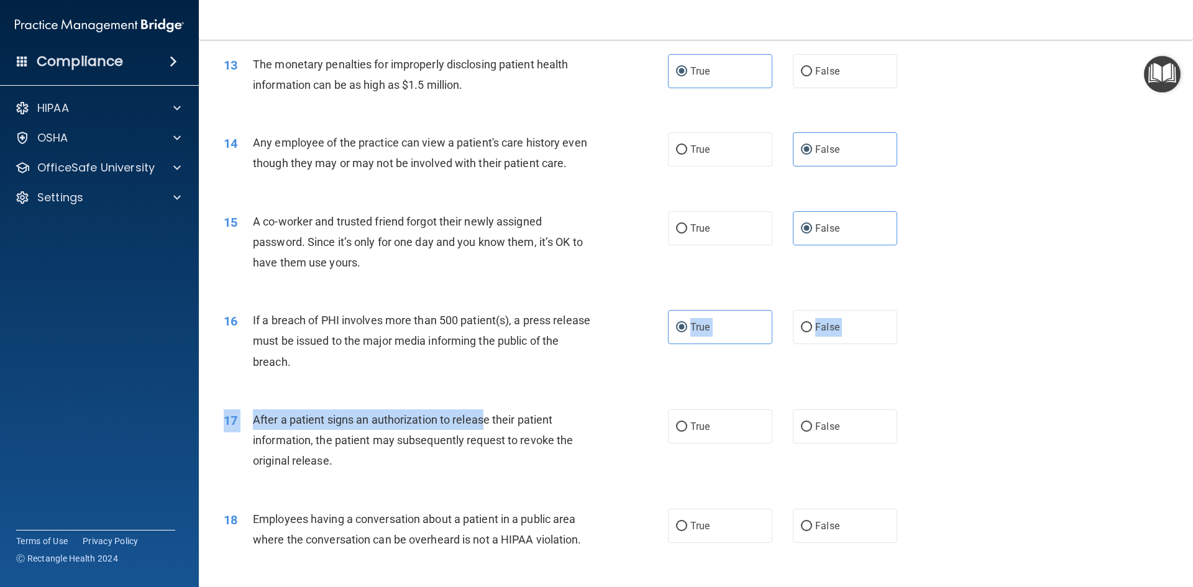
drag, startPoint x: 489, startPoint y: 442, endPoint x: 501, endPoint y: 434, distance: 14.5
click at [496, 441] on div "01 Patients who believe that their PHI has been compromised have the right to m…" at bounding box center [695, 332] width 963 height 2736
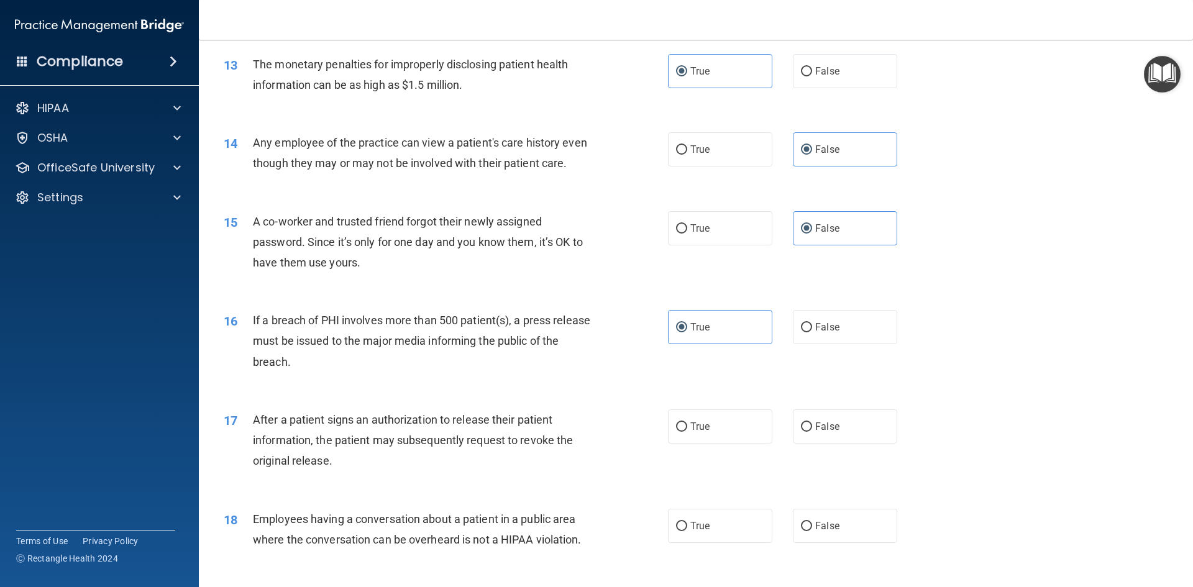
click at [597, 431] on div "17 After a patient signs an authorization to release their patient information,…" at bounding box center [446, 443] width 482 height 68
click at [701, 434] on label "True" at bounding box center [720, 426] width 104 height 34
click at [687, 432] on input "True" at bounding box center [681, 427] width 11 height 9
radio input "true"
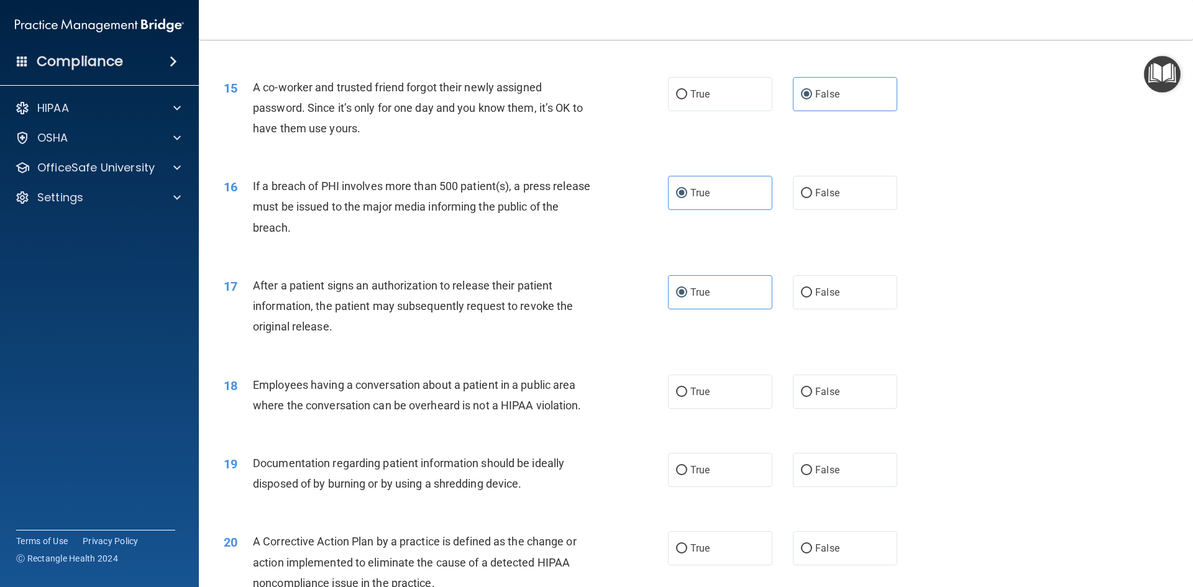
scroll to position [1305, 0]
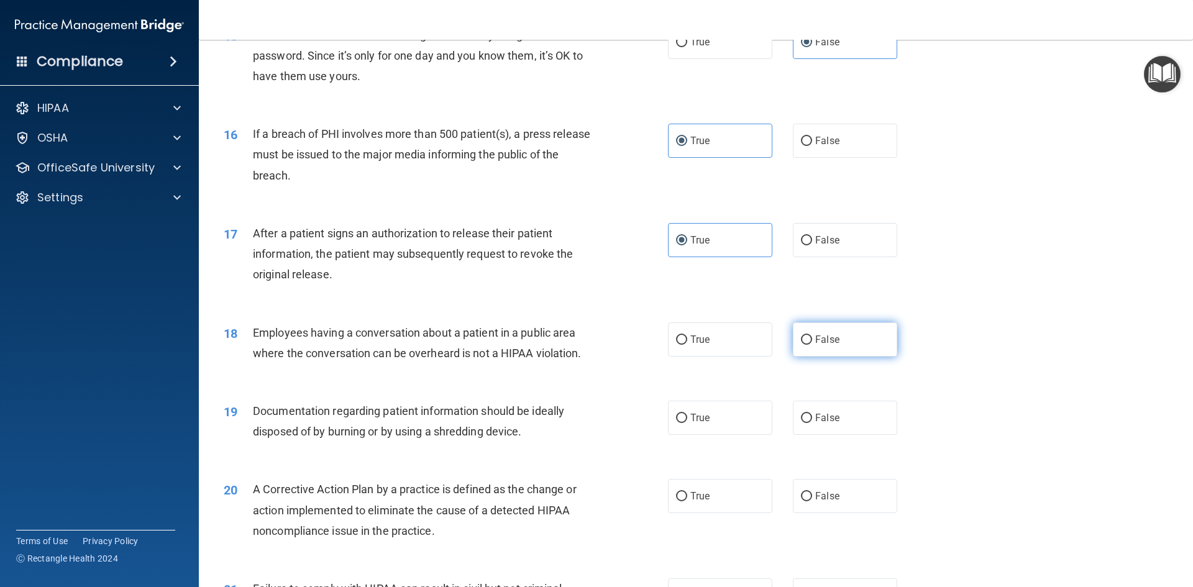
click at [822, 345] on span "False" at bounding box center [827, 340] width 24 height 12
click at [812, 345] on input "False" at bounding box center [806, 340] width 11 height 9
radio input "true"
click at [739, 435] on label "True" at bounding box center [720, 418] width 104 height 34
click at [687, 423] on input "True" at bounding box center [681, 418] width 11 height 9
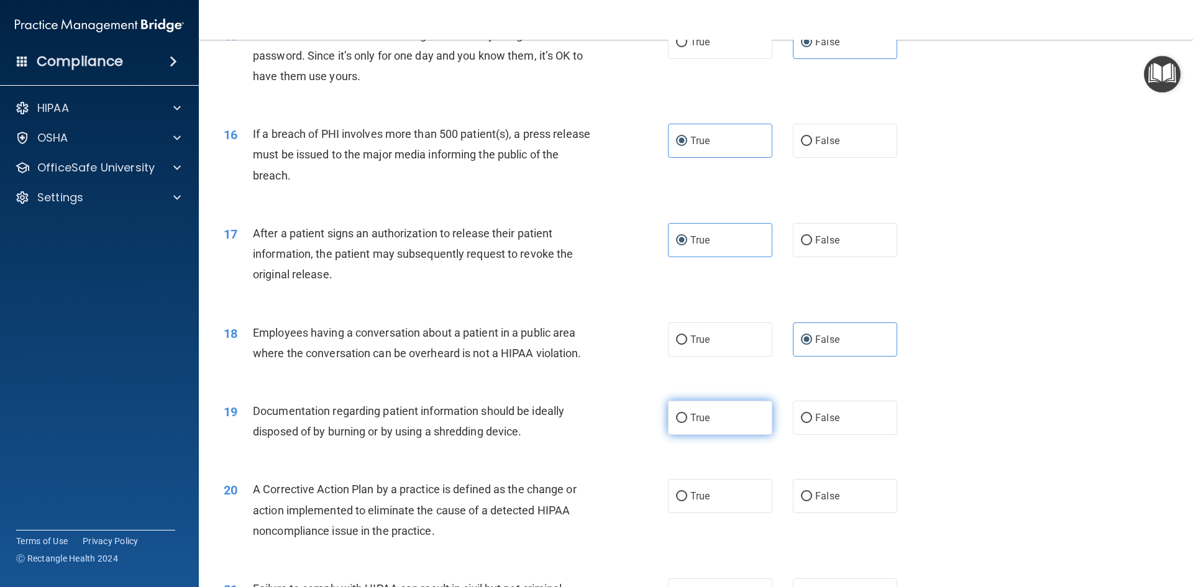
radio input "true"
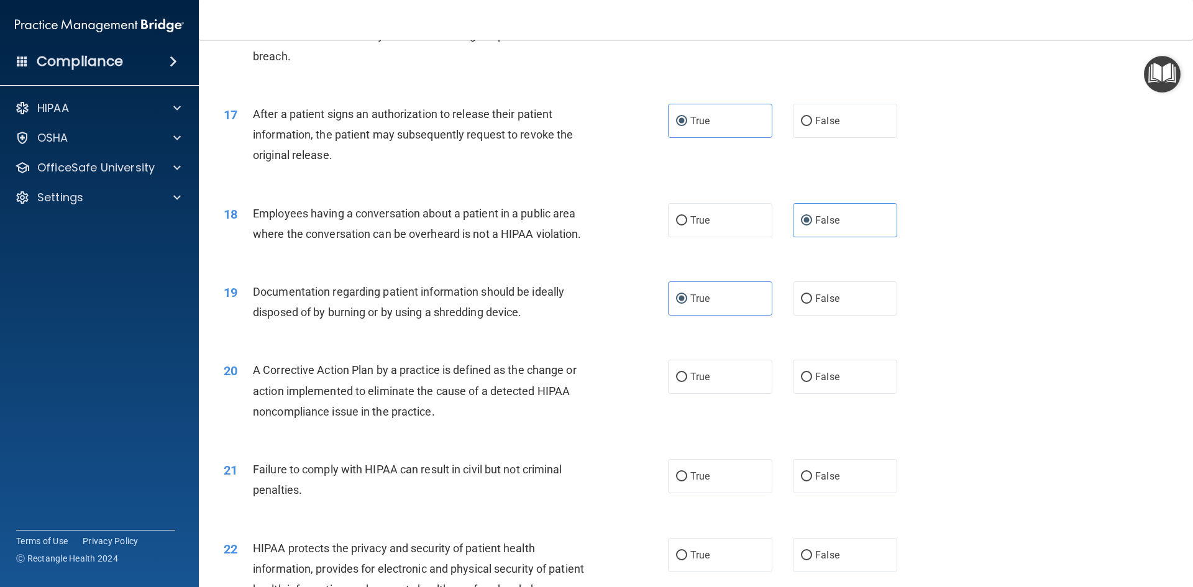
scroll to position [1429, 0]
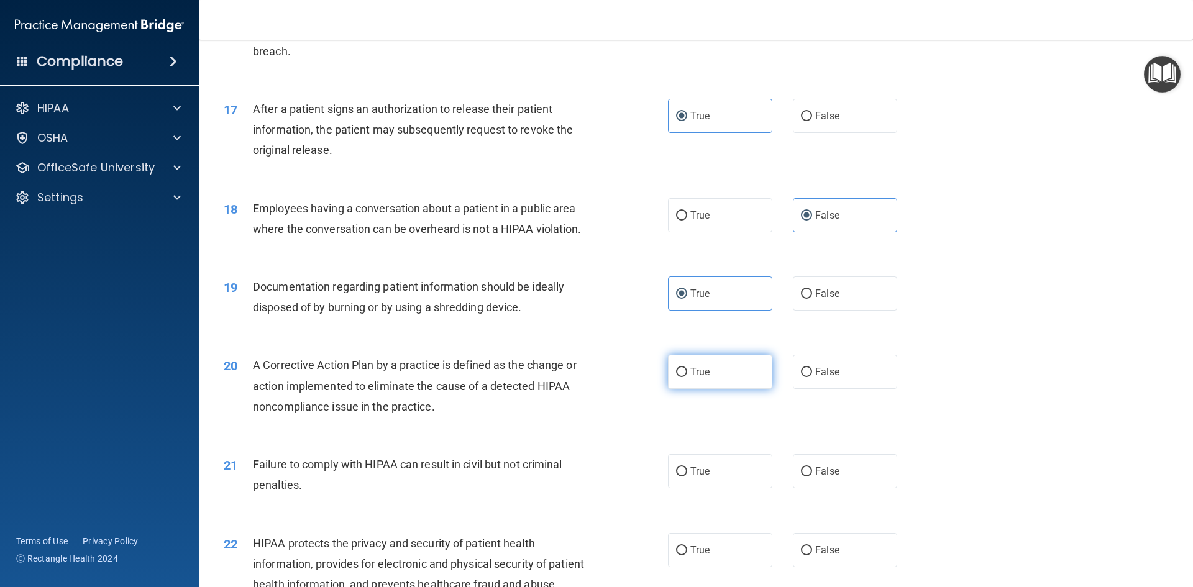
click at [697, 378] on span "True" at bounding box center [699, 372] width 19 height 12
click at [687, 377] on input "True" at bounding box center [681, 372] width 11 height 9
radio input "true"
click at [847, 488] on label "False" at bounding box center [845, 471] width 104 height 34
click at [812, 477] on input "False" at bounding box center [806, 471] width 11 height 9
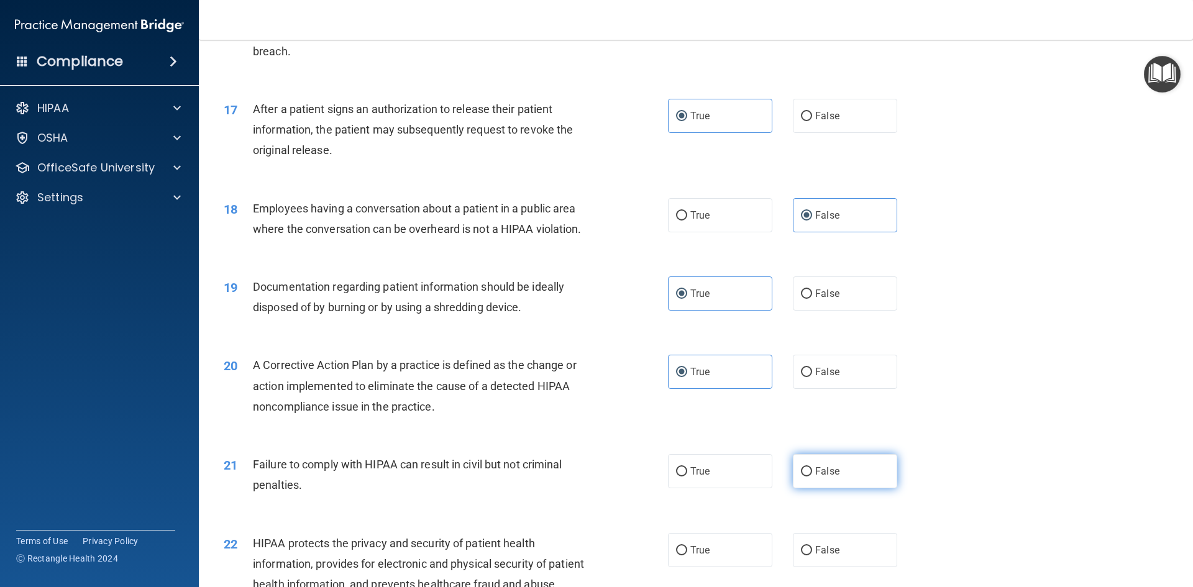
radio input "true"
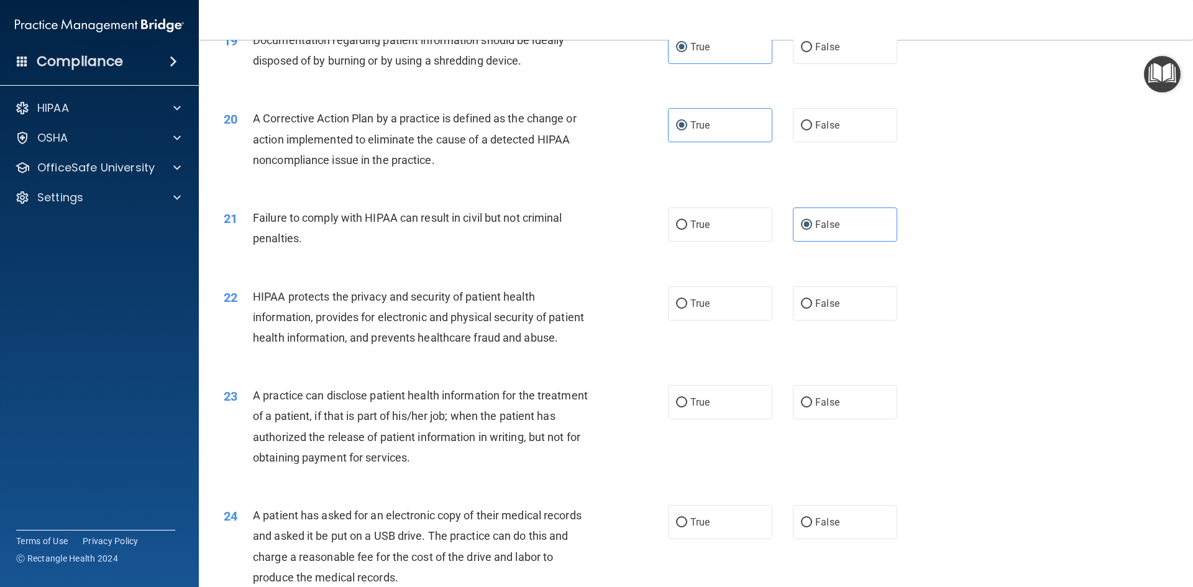
scroll to position [1678, 0]
click at [705, 308] on span "True" at bounding box center [699, 302] width 19 height 12
click at [687, 307] on input "True" at bounding box center [681, 302] width 11 height 9
radio input "true"
click at [687, 418] on label "True" at bounding box center [720, 400] width 104 height 34
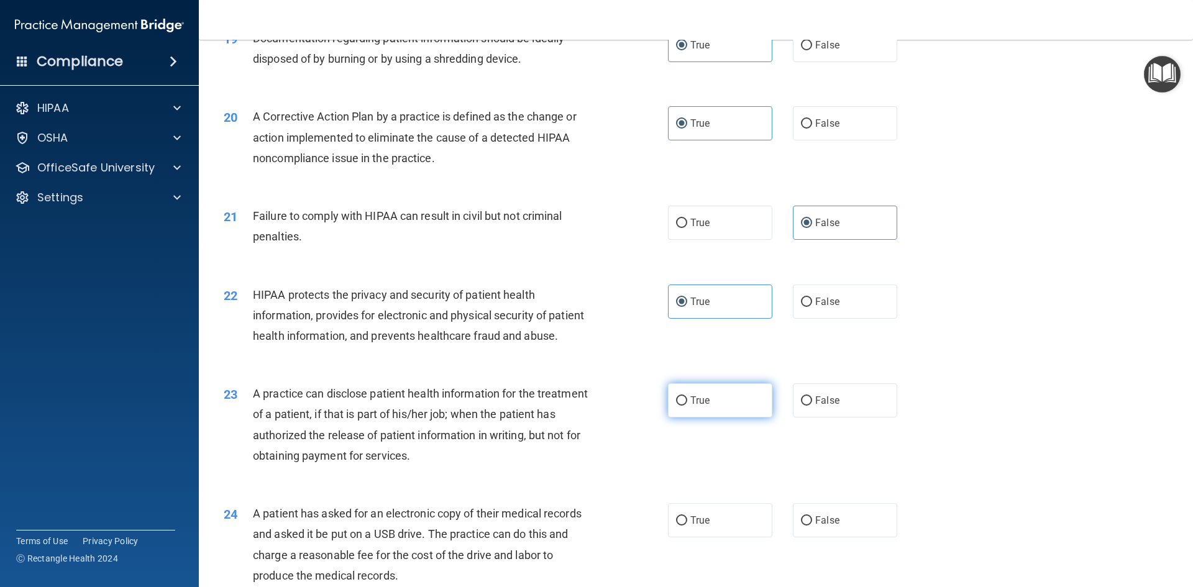
click at [687, 406] on input "True" at bounding box center [681, 400] width 11 height 9
radio input "true"
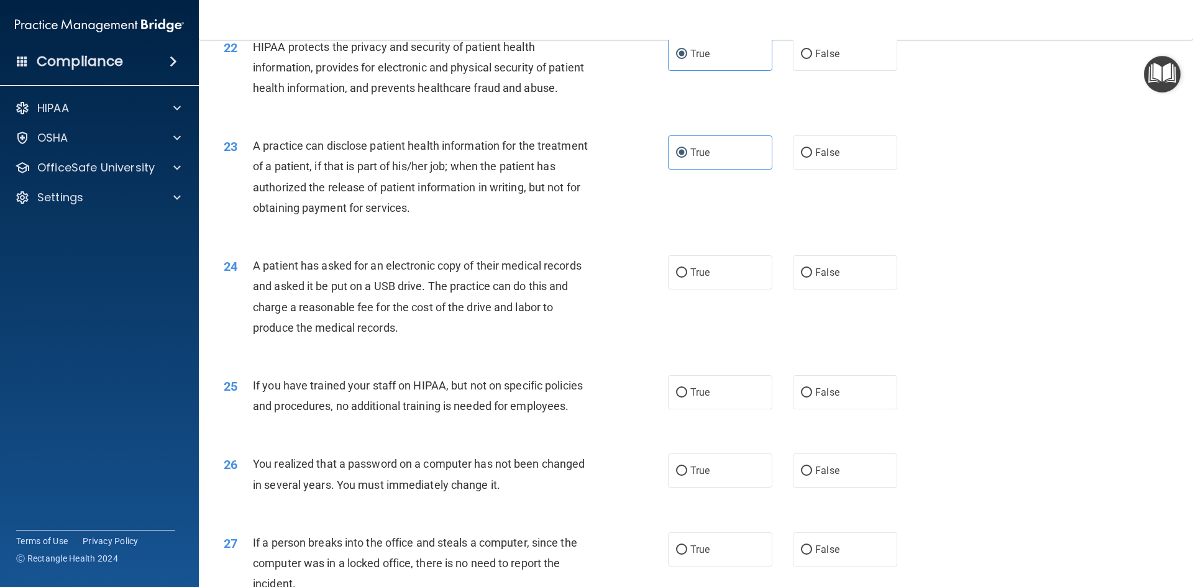
scroll to position [1926, 0]
click at [685, 289] on label "True" at bounding box center [720, 272] width 104 height 34
click at [685, 277] on input "True" at bounding box center [681, 272] width 11 height 9
radio input "true"
click at [807, 409] on label "False" at bounding box center [845, 392] width 104 height 34
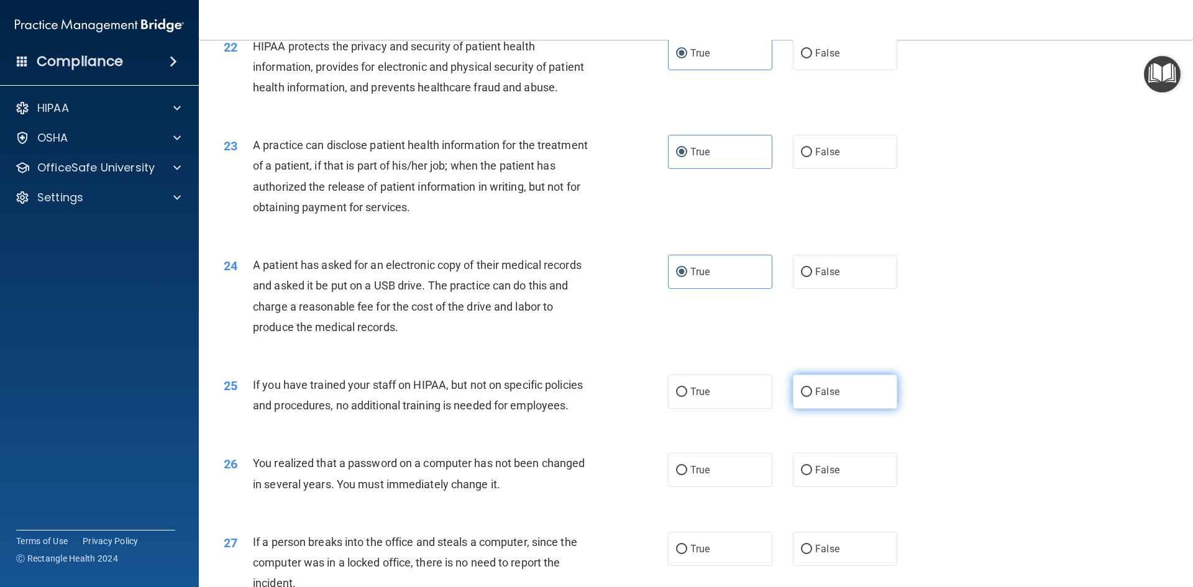
click at [807, 397] on input "False" at bounding box center [806, 392] width 11 height 9
radio input "true"
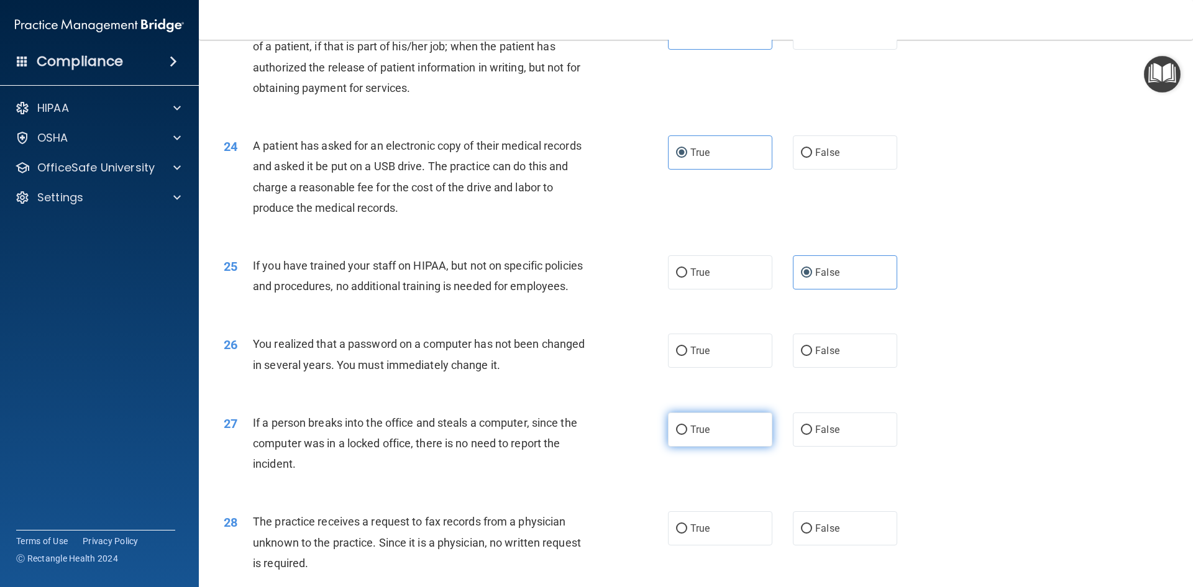
scroll to position [2051, 0]
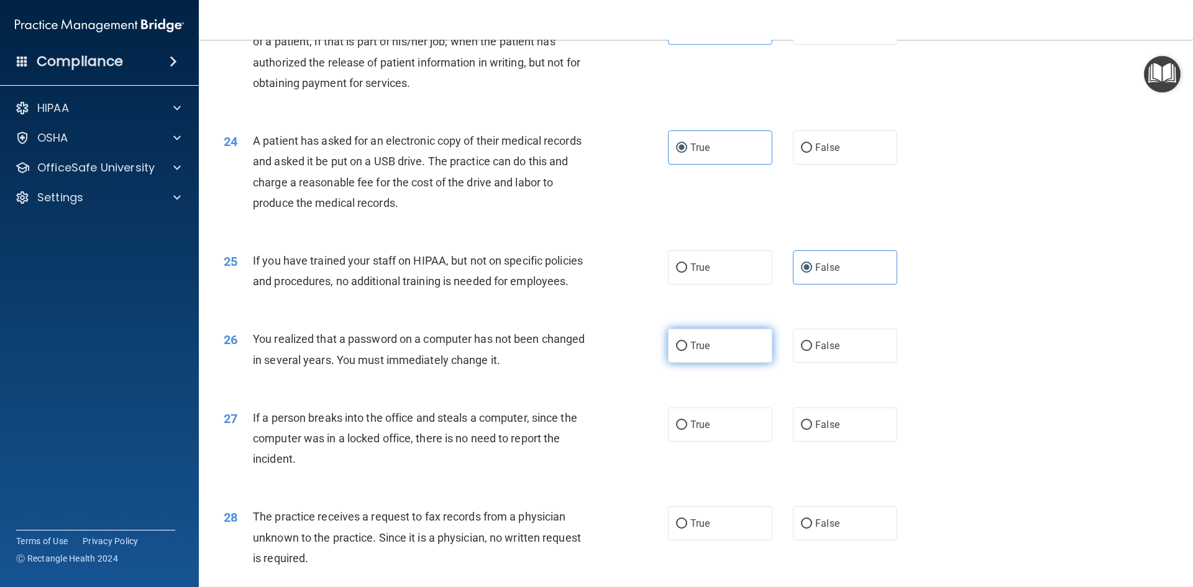
click at [680, 363] on label "True" at bounding box center [720, 346] width 104 height 34
click at [680, 351] on input "True" at bounding box center [681, 346] width 11 height 9
radio input "true"
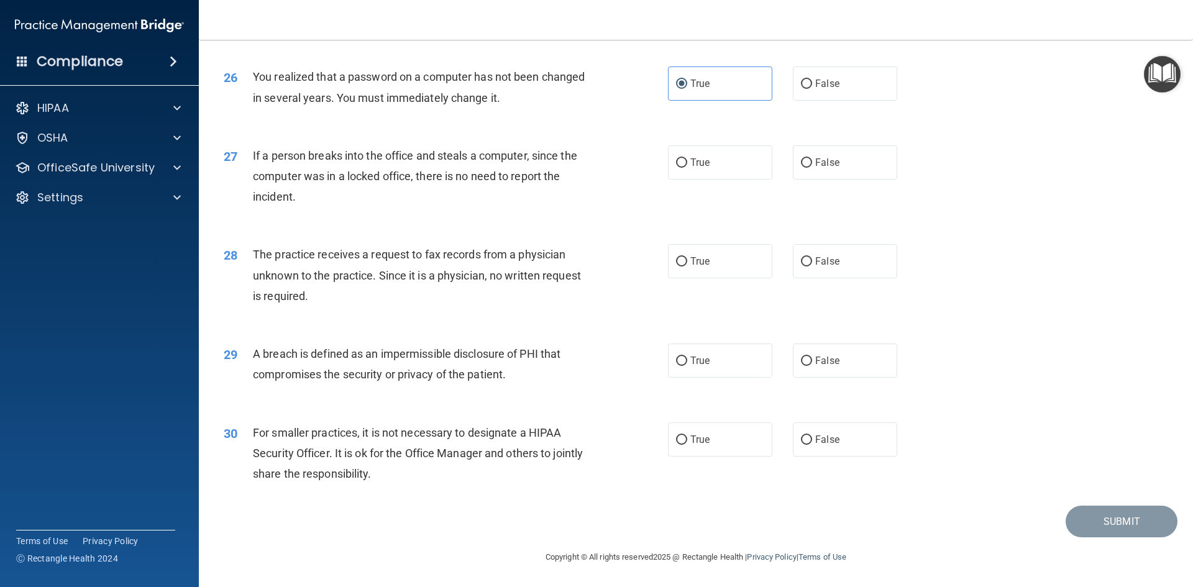
scroll to position [2354, 0]
click at [844, 161] on label "False" at bounding box center [845, 162] width 104 height 34
click at [812, 161] on input "False" at bounding box center [806, 162] width 11 height 9
radio input "true"
click at [815, 263] on span "False" at bounding box center [827, 261] width 24 height 12
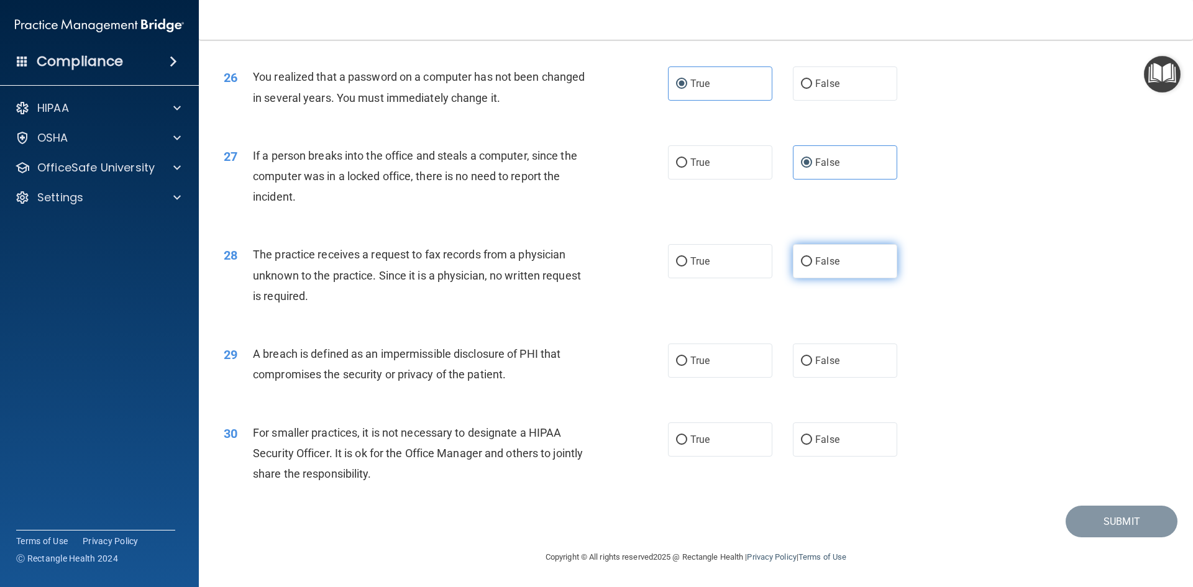
click at [812, 263] on input "False" at bounding box center [806, 261] width 11 height 9
radio input "true"
click at [689, 352] on label "True" at bounding box center [720, 361] width 104 height 34
click at [687, 357] on input "True" at bounding box center [681, 361] width 11 height 9
radio input "true"
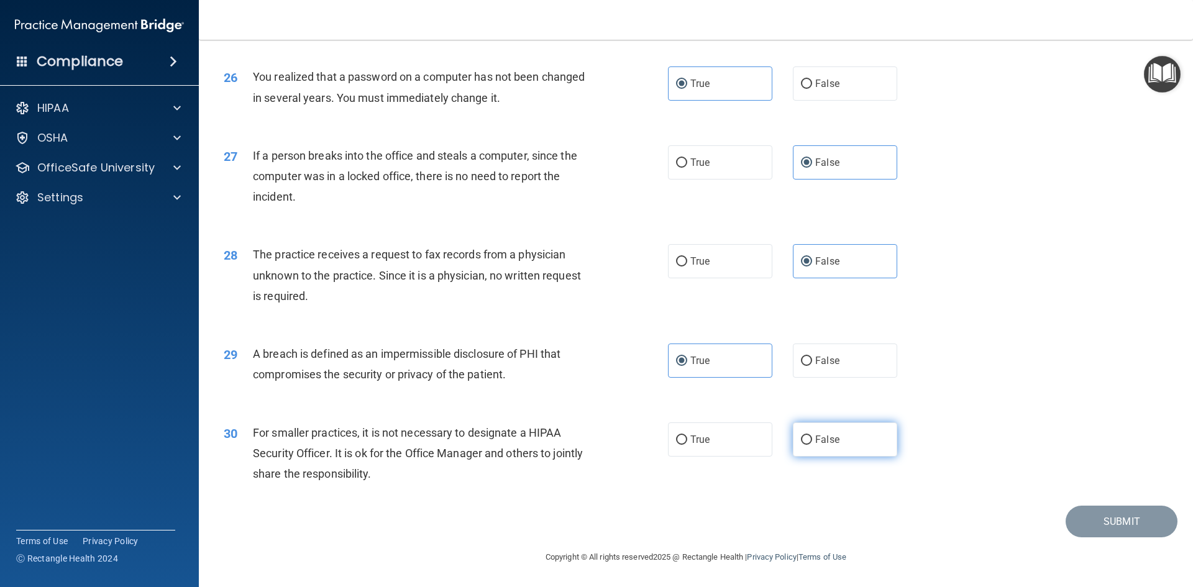
click at [807, 442] on label "False" at bounding box center [845, 440] width 104 height 34
click at [807, 442] on input "False" at bounding box center [806, 440] width 11 height 9
radio input "true"
click at [1096, 526] on button "Submit" at bounding box center [1122, 522] width 112 height 32
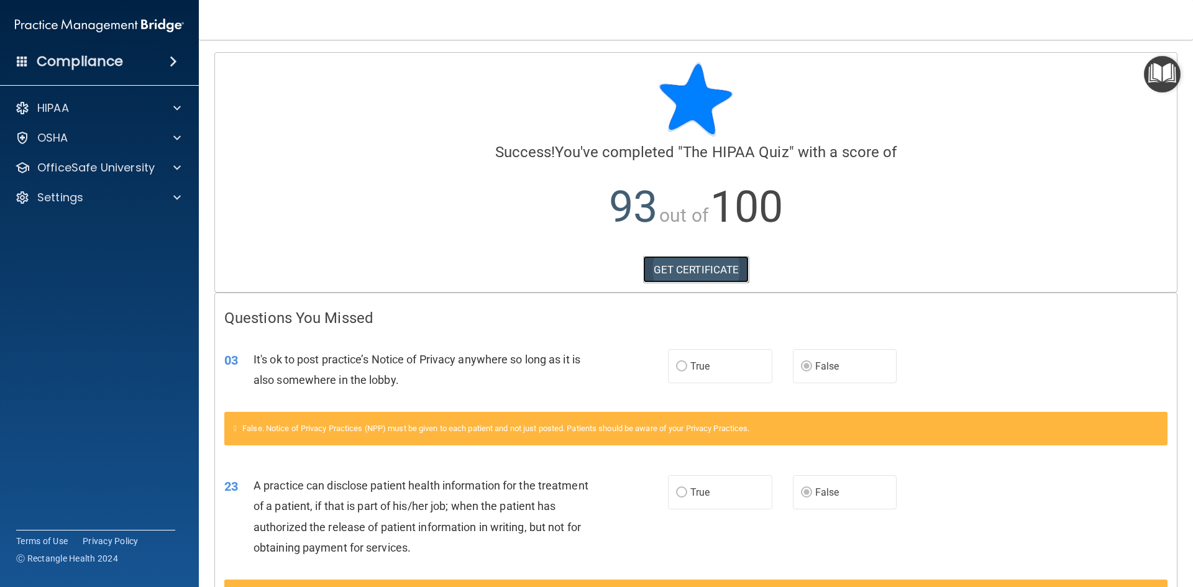
click at [703, 272] on link "GET CERTIFICATE" at bounding box center [696, 269] width 106 height 27
click at [180, 141] on span at bounding box center [176, 137] width 7 height 15
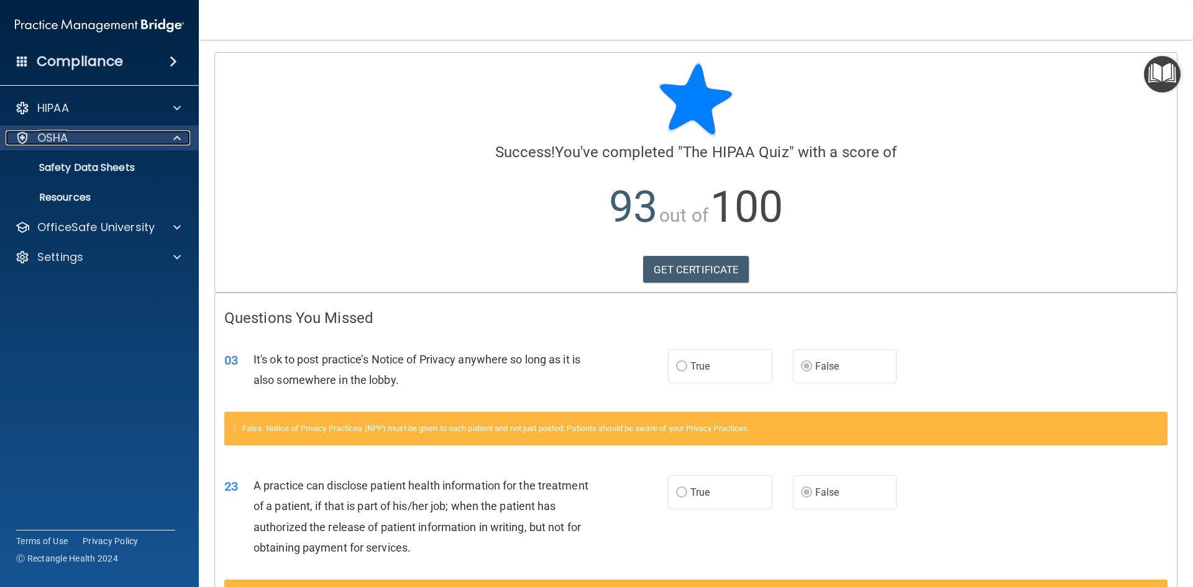
click at [178, 141] on span at bounding box center [176, 137] width 7 height 15
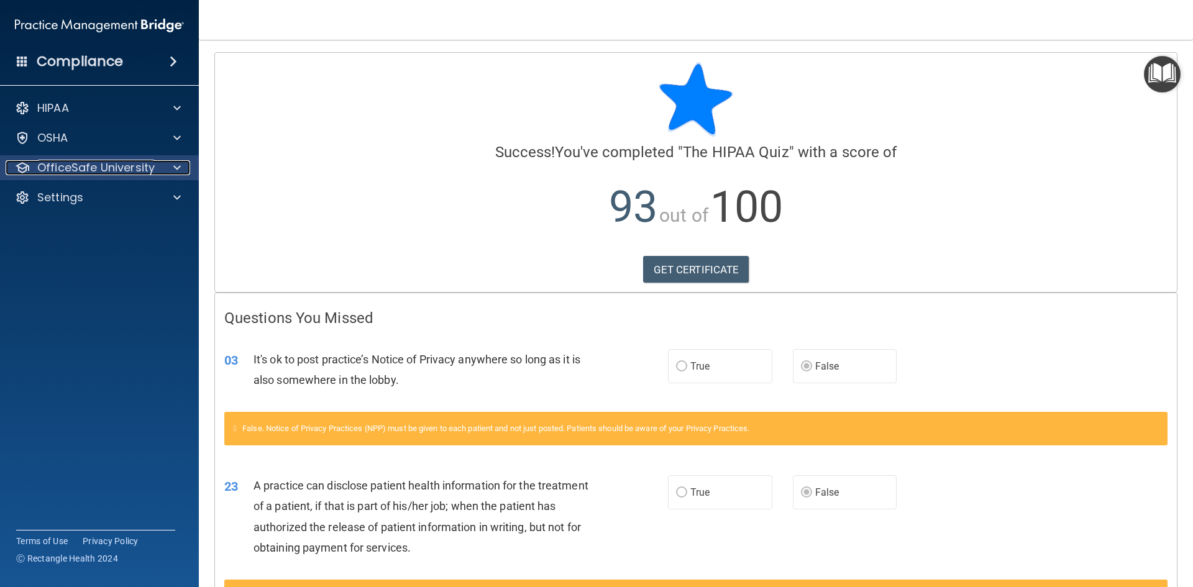
click at [173, 169] on div at bounding box center [175, 167] width 31 height 15
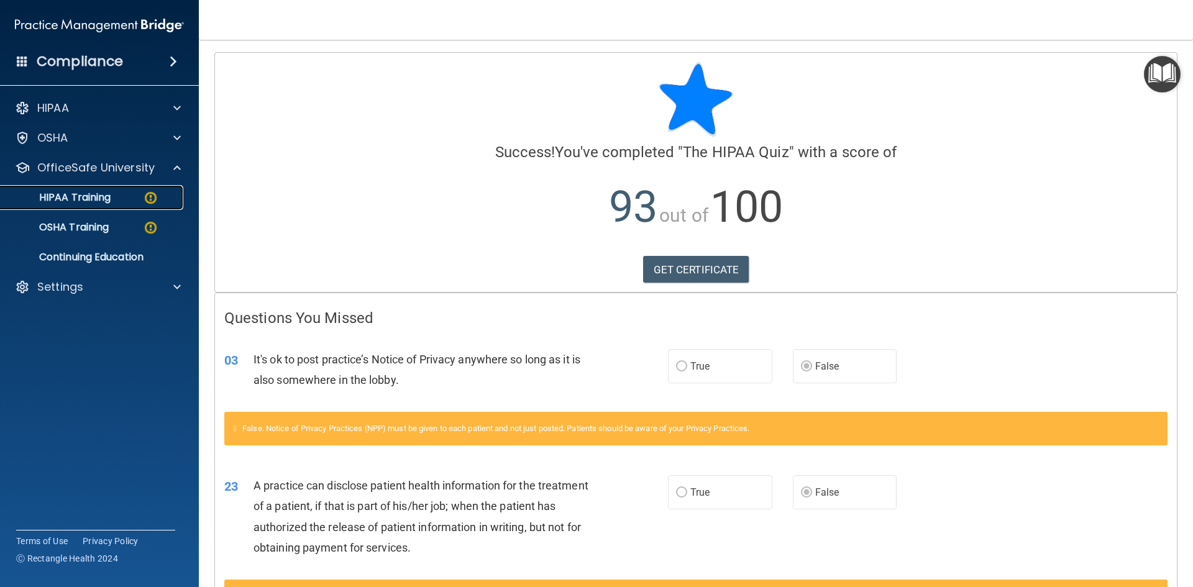
click at [116, 200] on div "HIPAA Training" at bounding box center [93, 197] width 170 height 12
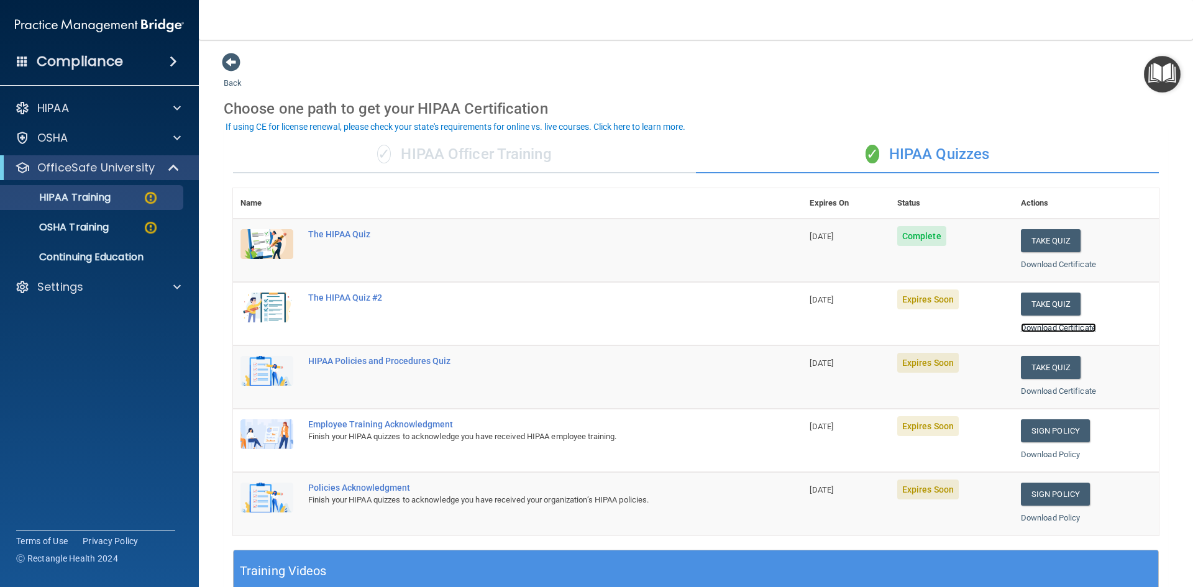
click at [1035, 325] on link "Download Certificate" at bounding box center [1058, 327] width 75 height 9
click at [1045, 303] on button "Take Quiz" at bounding box center [1051, 304] width 60 height 23
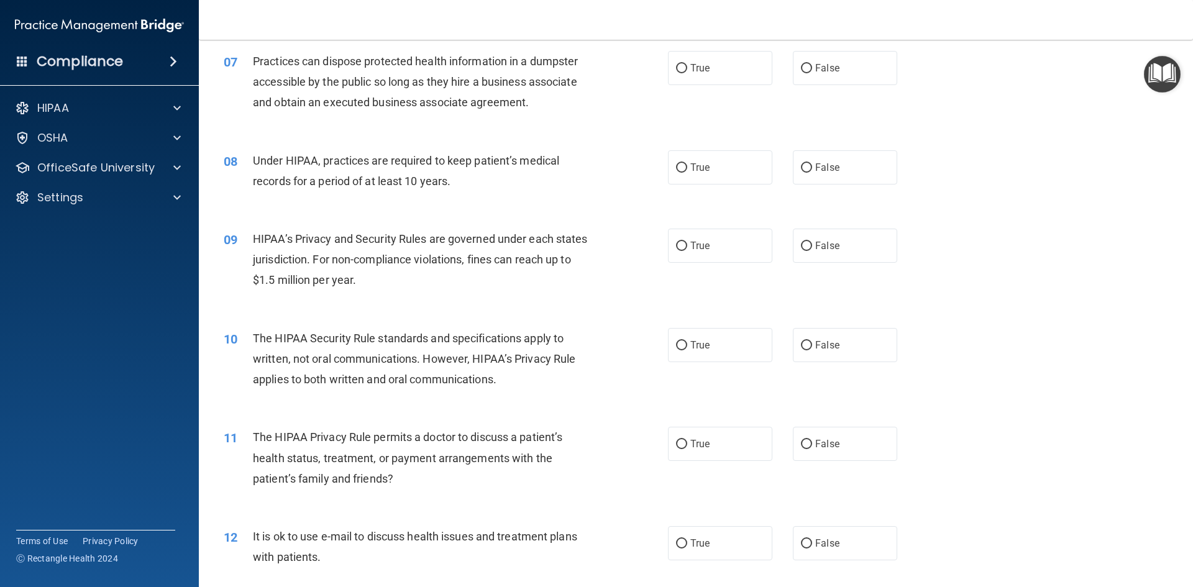
scroll to position [559, 0]
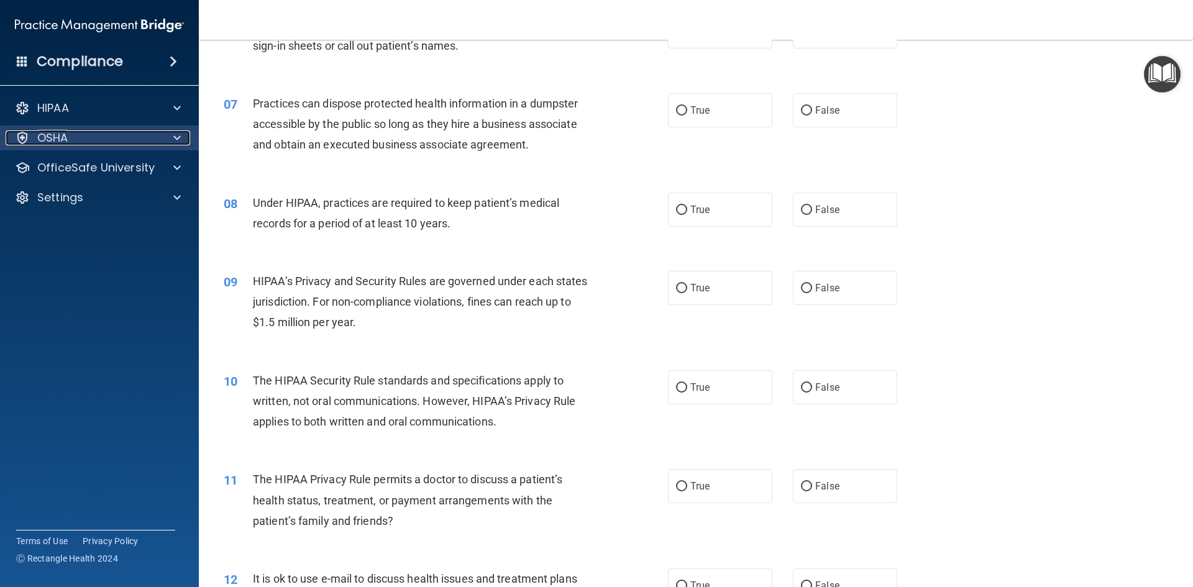
click at [177, 140] on span at bounding box center [176, 137] width 7 height 15
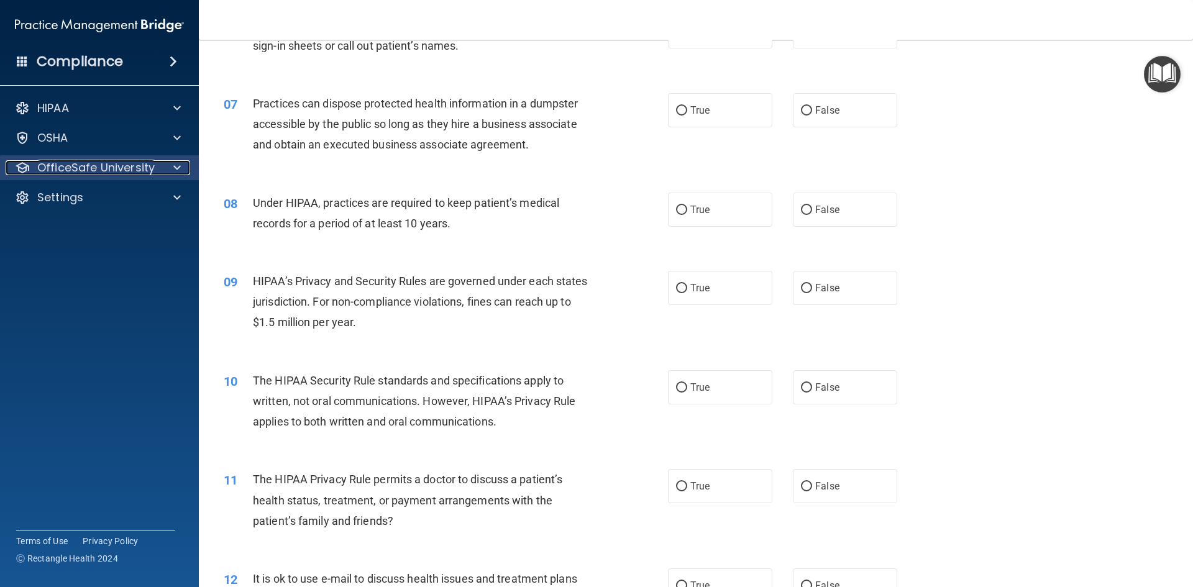
click at [176, 165] on span at bounding box center [176, 167] width 7 height 15
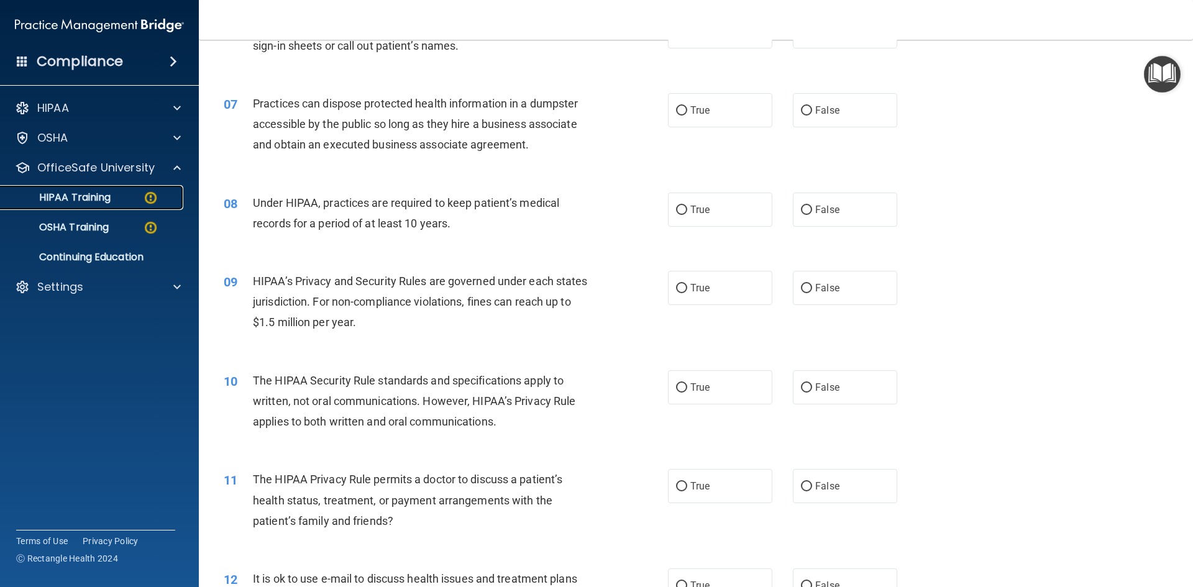
click at [149, 192] on img at bounding box center [151, 198] width 16 height 16
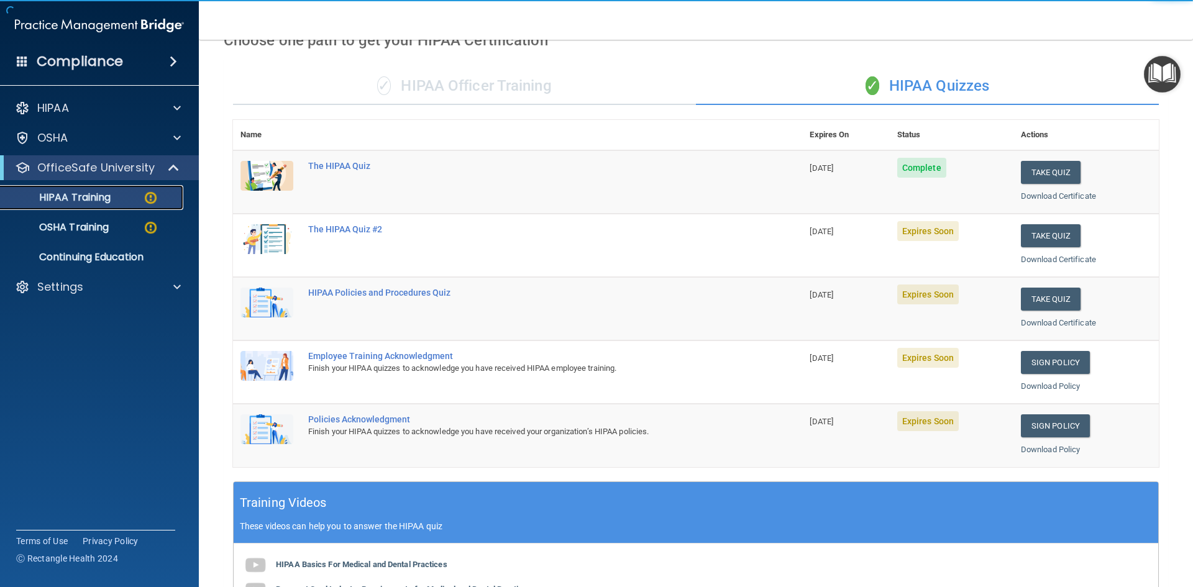
scroll to position [38, 0]
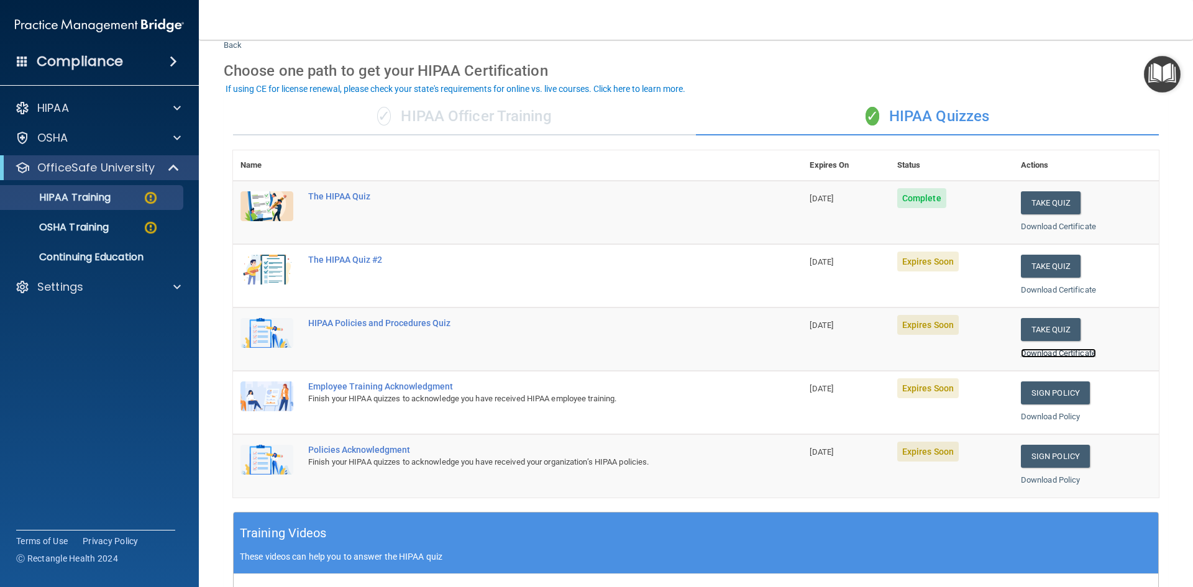
click at [1049, 352] on link "Download Certificate" at bounding box center [1058, 353] width 75 height 9
click at [1033, 268] on button "Take Quiz" at bounding box center [1051, 266] width 60 height 23
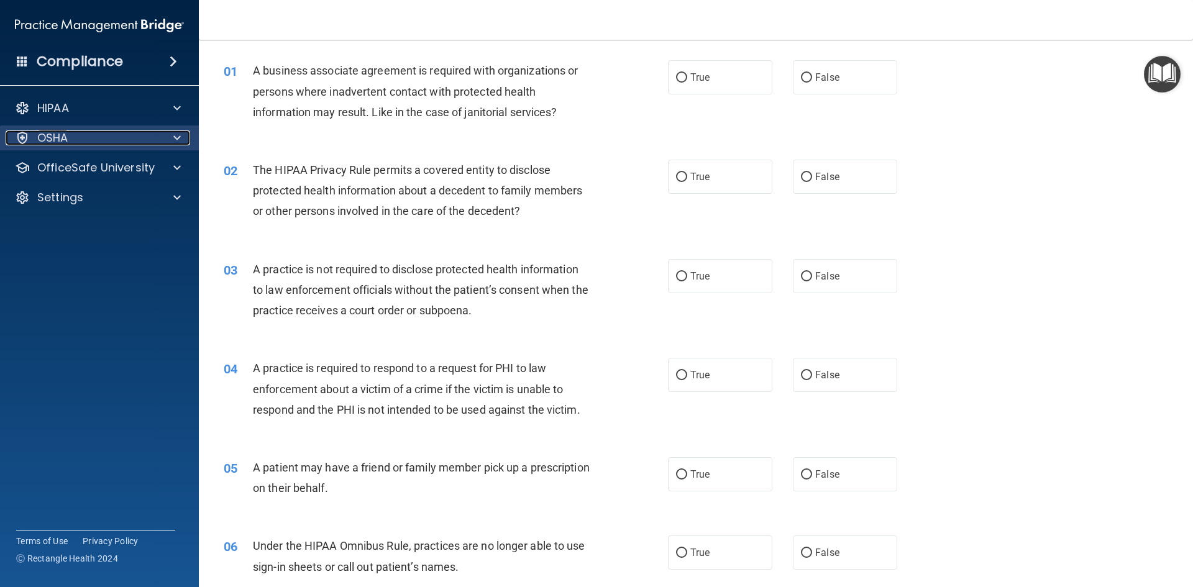
click at [180, 133] on div at bounding box center [175, 137] width 31 height 15
click at [180, 132] on span at bounding box center [176, 137] width 7 height 15
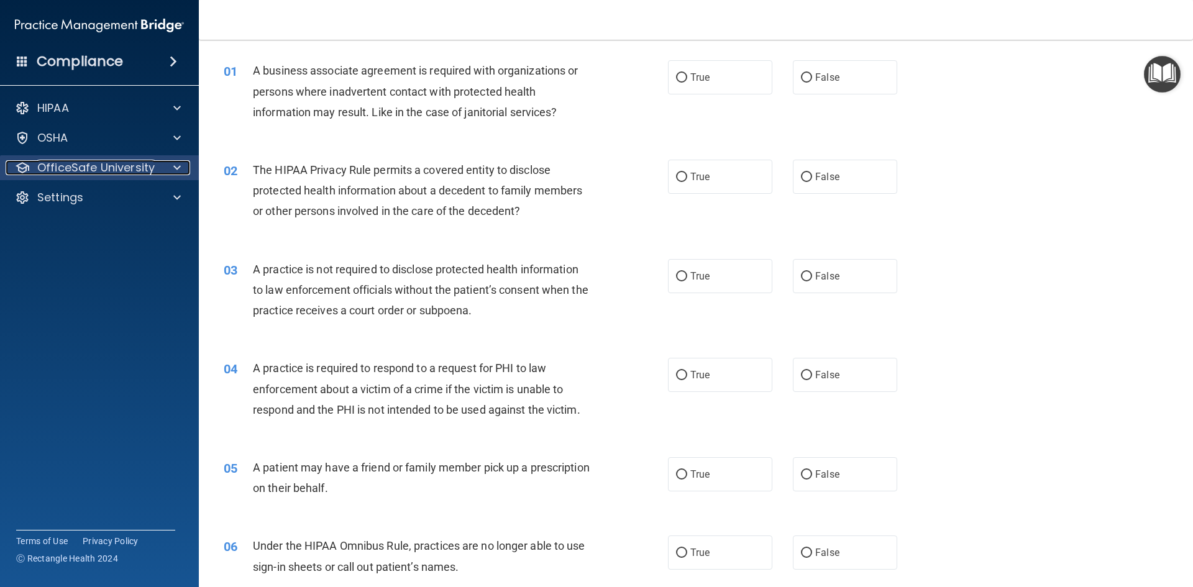
click at [172, 167] on div at bounding box center [175, 167] width 31 height 15
click at [178, 165] on span at bounding box center [176, 167] width 7 height 15
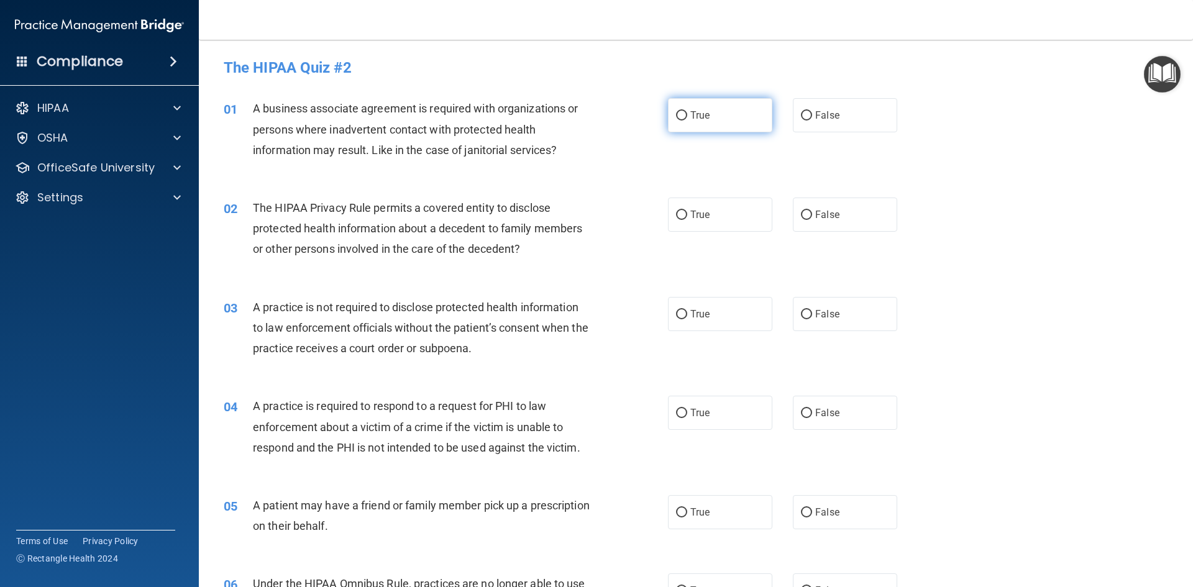
click at [668, 114] on label "True" at bounding box center [720, 115] width 104 height 34
click at [676, 114] on input "True" at bounding box center [681, 115] width 11 height 9
radio input "true"
click at [676, 212] on input "True" at bounding box center [681, 215] width 11 height 9
radio input "true"
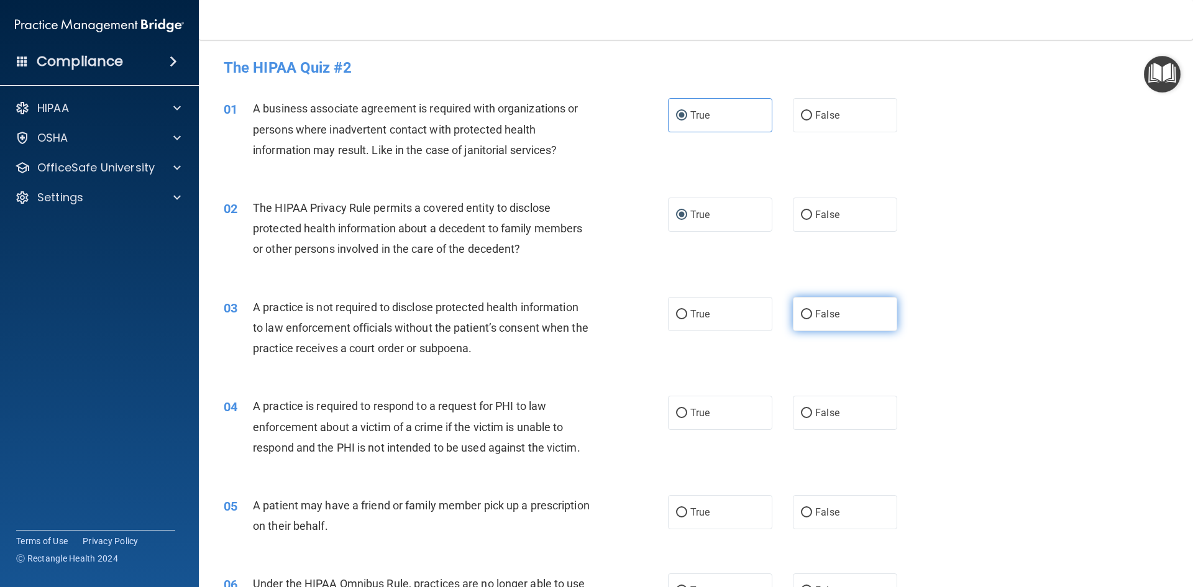
click at [815, 309] on span "False" at bounding box center [827, 314] width 24 height 12
click at [812, 310] on input "False" at bounding box center [806, 314] width 11 height 9
radio input "true"
click at [695, 411] on span "True" at bounding box center [699, 413] width 19 height 12
click at [687, 411] on input "True" at bounding box center [681, 413] width 11 height 9
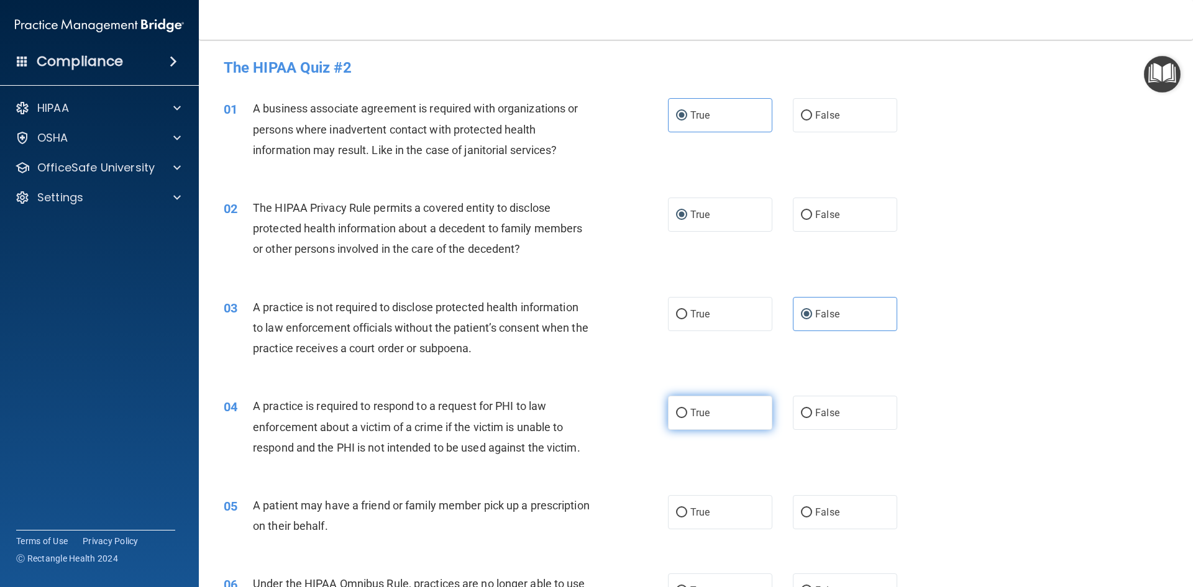
radio input "true"
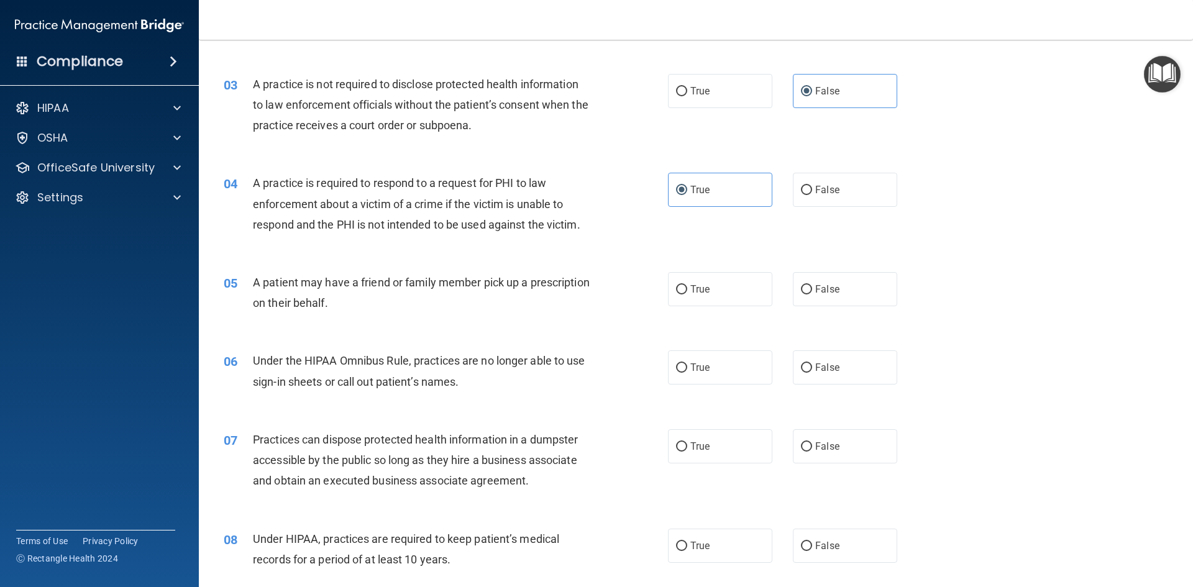
scroll to position [249, 0]
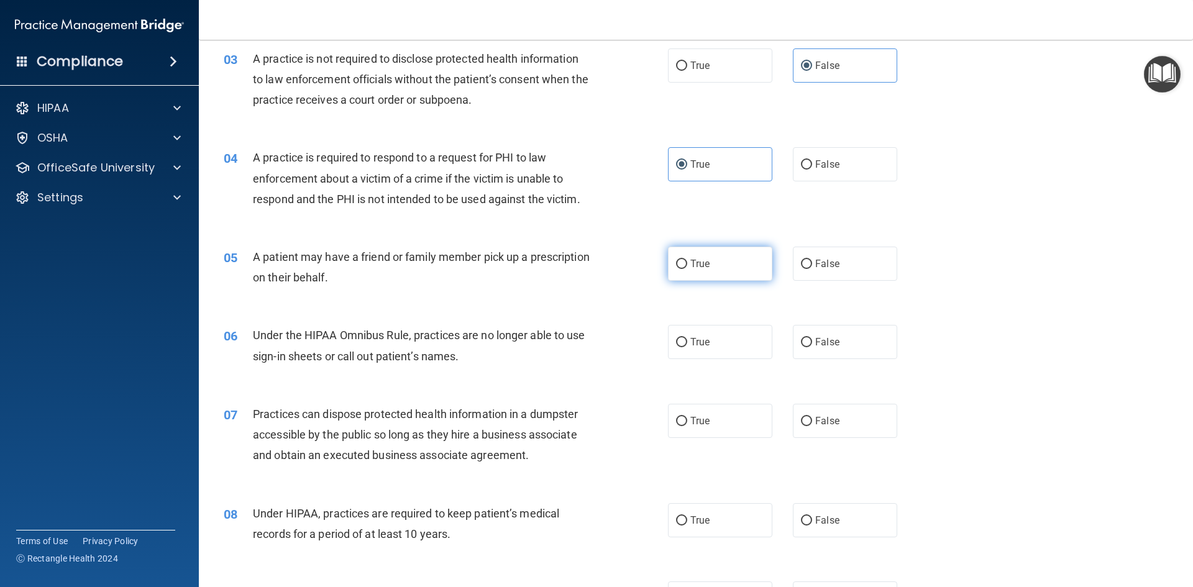
click at [736, 258] on label "True" at bounding box center [720, 264] width 104 height 34
click at [687, 260] on input "True" at bounding box center [681, 264] width 11 height 9
radio input "true"
click at [717, 341] on label "True" at bounding box center [720, 342] width 104 height 34
click at [687, 341] on input "True" at bounding box center [681, 342] width 11 height 9
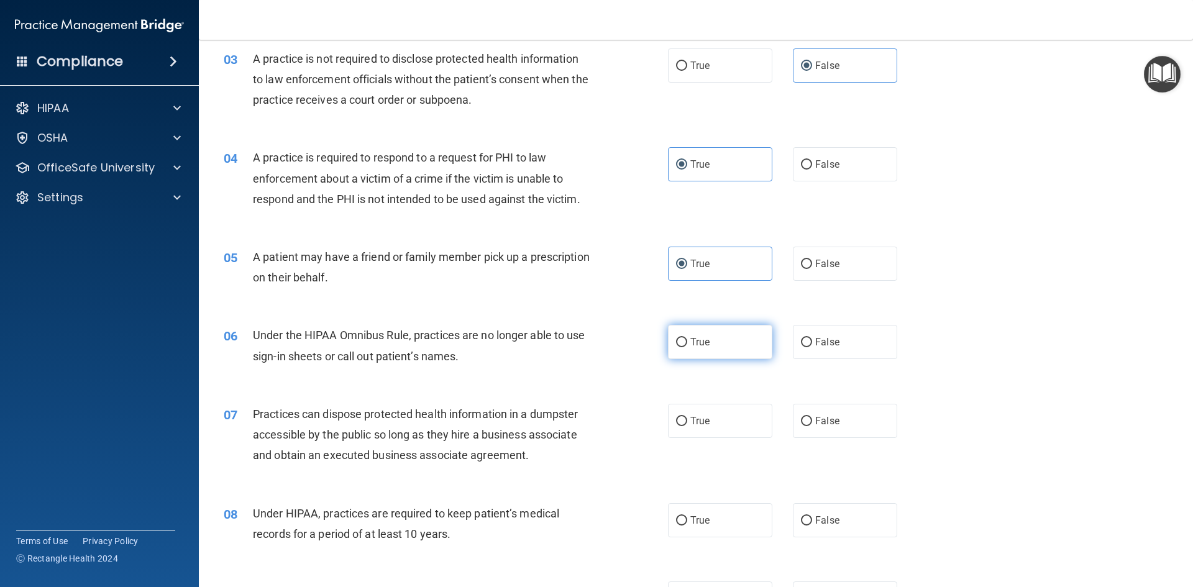
radio input "true"
click at [824, 419] on span "False" at bounding box center [827, 421] width 24 height 12
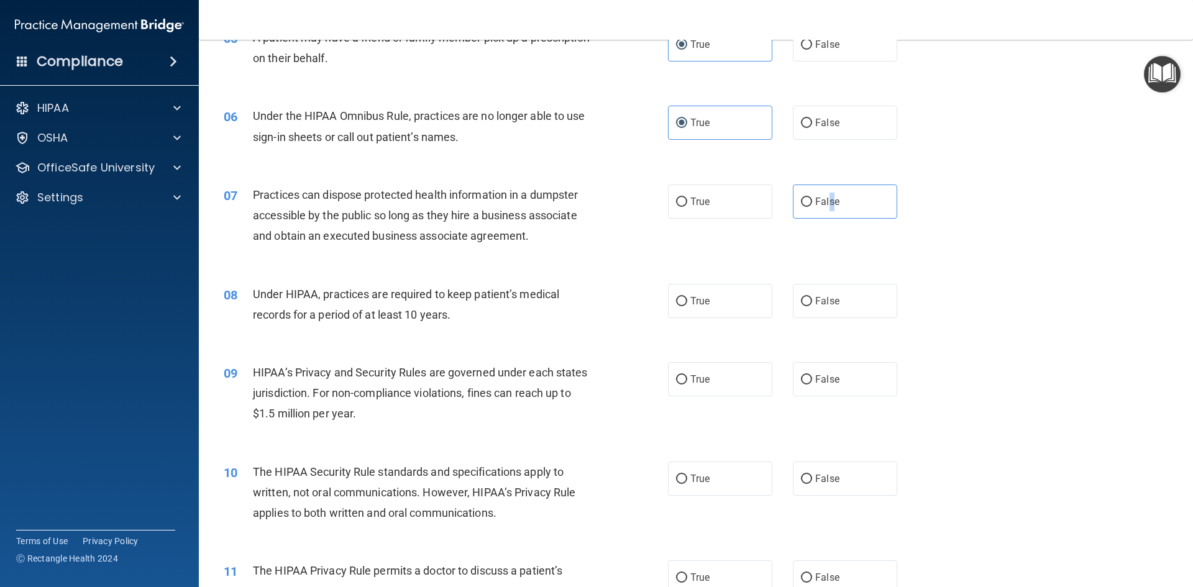
scroll to position [497, 0]
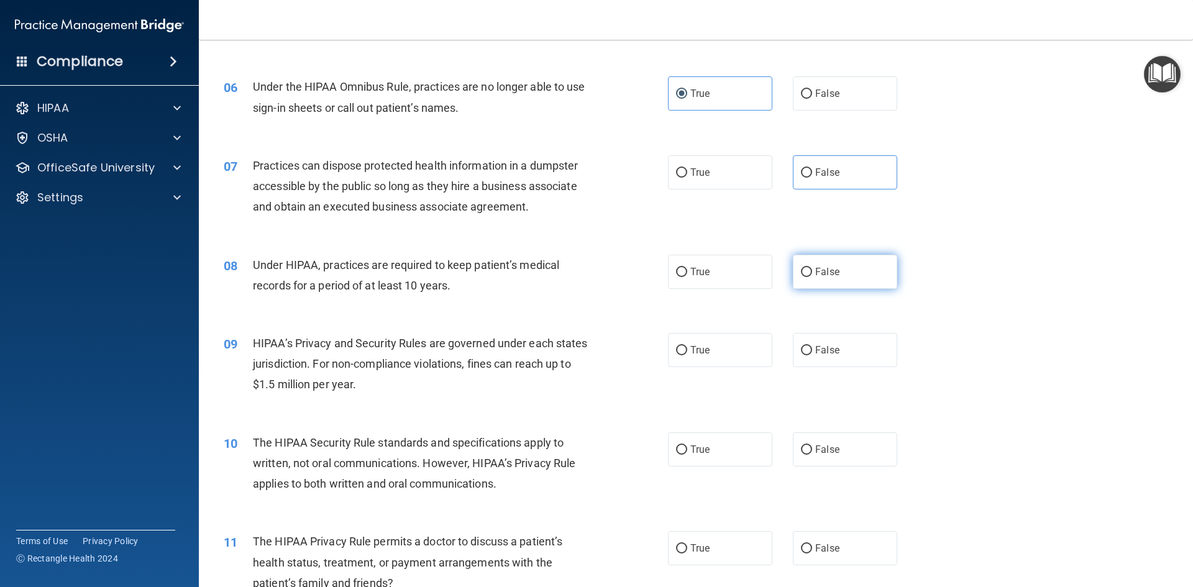
click at [820, 278] on label "False" at bounding box center [845, 272] width 104 height 34
click at [812, 277] on input "False" at bounding box center [806, 272] width 11 height 9
radio input "true"
click at [693, 335] on label "True" at bounding box center [720, 350] width 104 height 34
click at [687, 346] on input "True" at bounding box center [681, 350] width 11 height 9
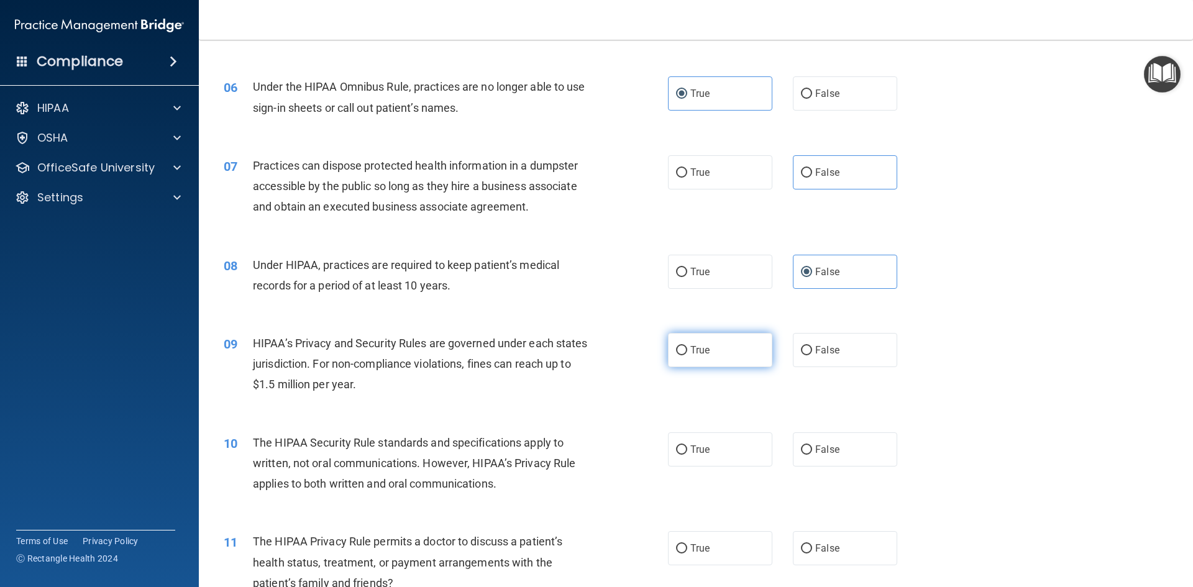
radio input "true"
click at [702, 456] on label "True" at bounding box center [720, 449] width 104 height 34
click at [676, 450] on input "True" at bounding box center [681, 450] width 11 height 9
radio input "true"
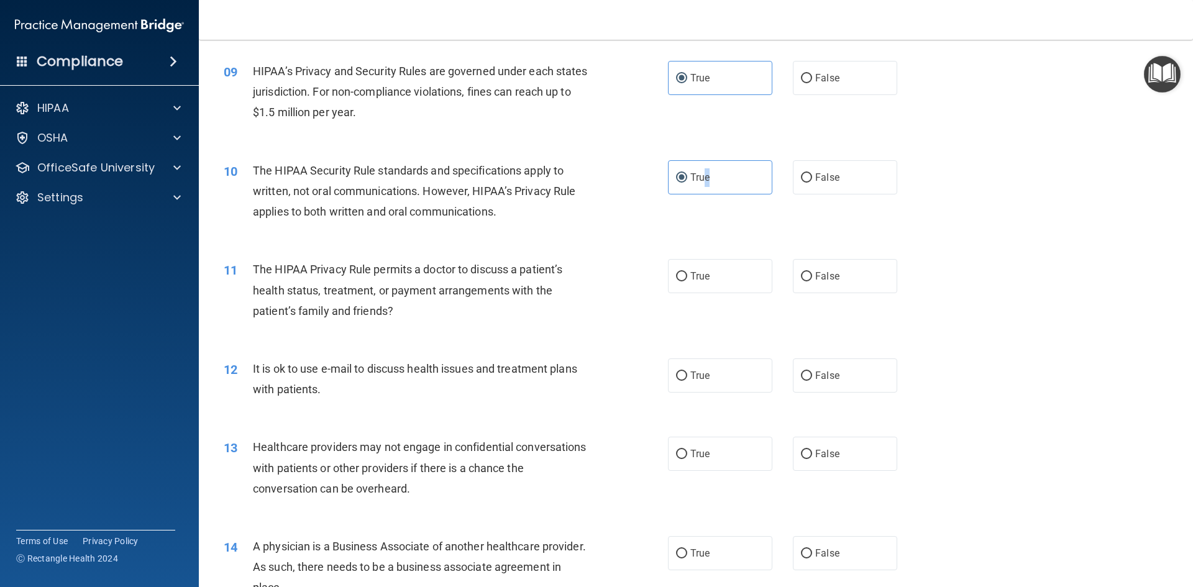
scroll to position [808, 0]
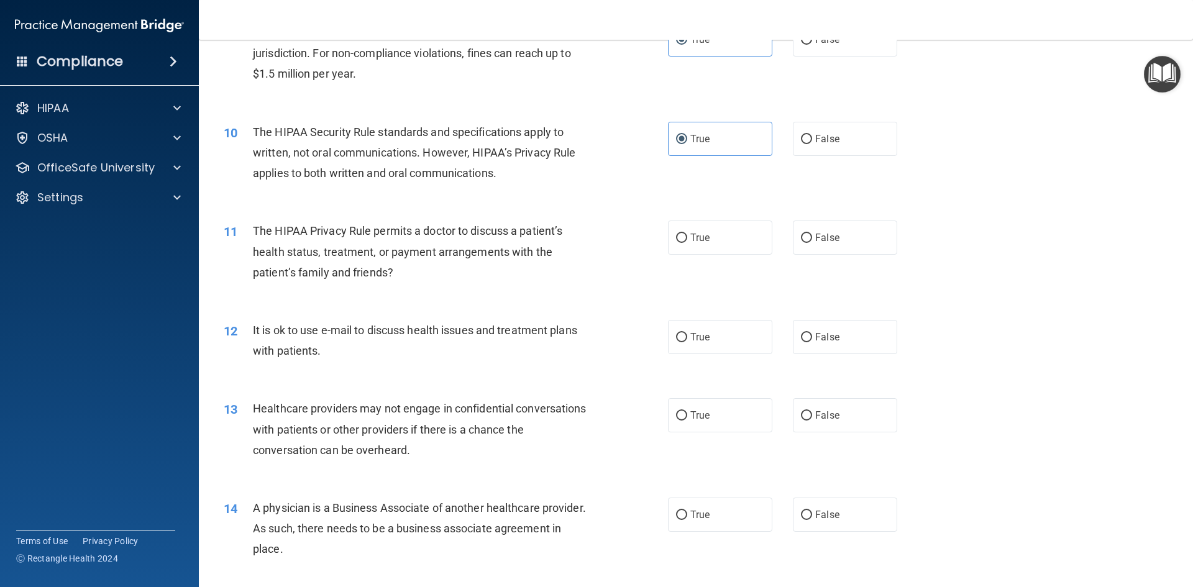
click at [699, 191] on div "10 The HIPAA Security Rule standards and specifications apply to written, not o…" at bounding box center [695, 155] width 963 height 99
